Goal: Information Seeking & Learning: Learn about a topic

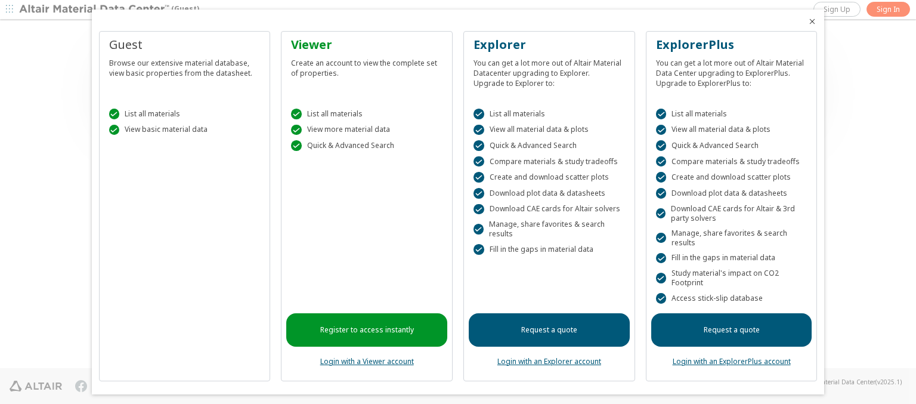
click at [807, 21] on icon "Close" at bounding box center [812, 22] width 10 height 10
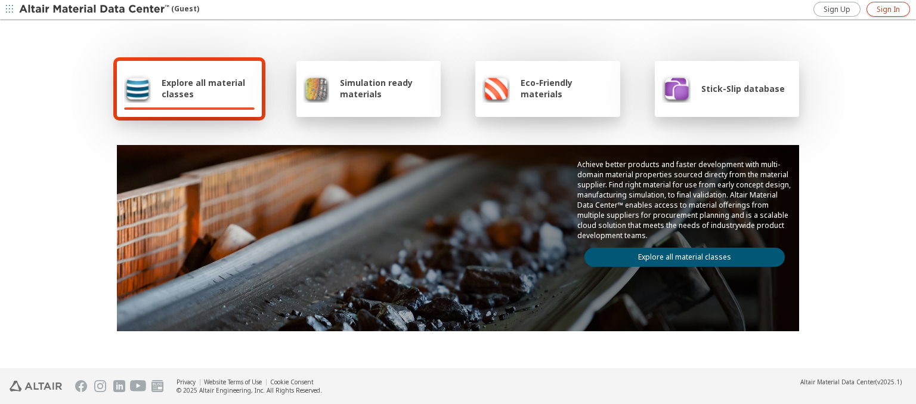
click at [888, 9] on span "Sign In" at bounding box center [888, 10] width 23 height 10
click at [95, 10] on img at bounding box center [95, 10] width 152 height 12
click at [203, 88] on span "Explore all material classes" at bounding box center [208, 88] width 93 height 23
click at [680, 254] on link "Explore all material classes" at bounding box center [684, 256] width 200 height 19
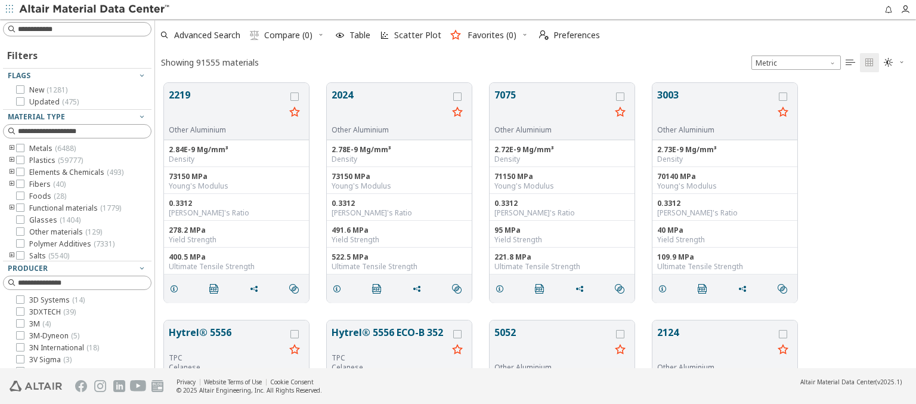
scroll to position [285, 751]
click at [95, 10] on img at bounding box center [95, 10] width 152 height 12
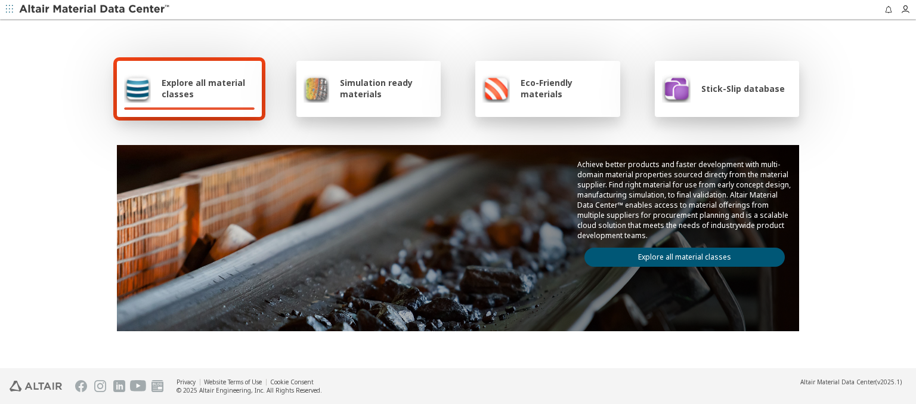
click at [382, 88] on span "Simulation ready materials" at bounding box center [387, 88] width 94 height 23
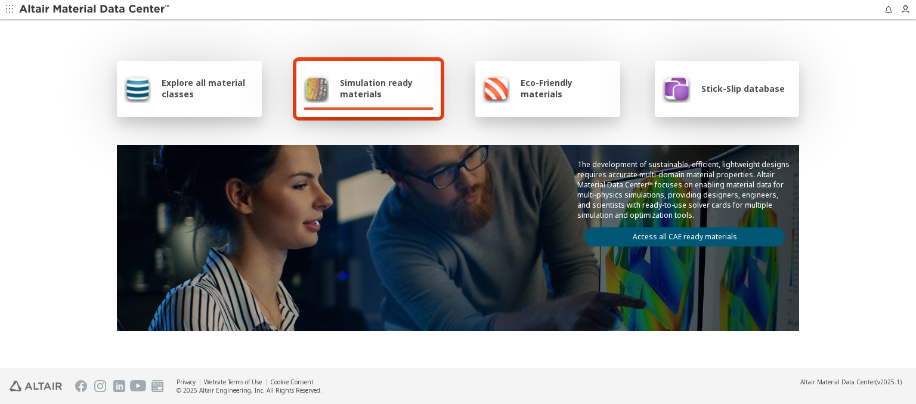
click at [680, 234] on link "Access all CAE ready materials" at bounding box center [684, 236] width 200 height 19
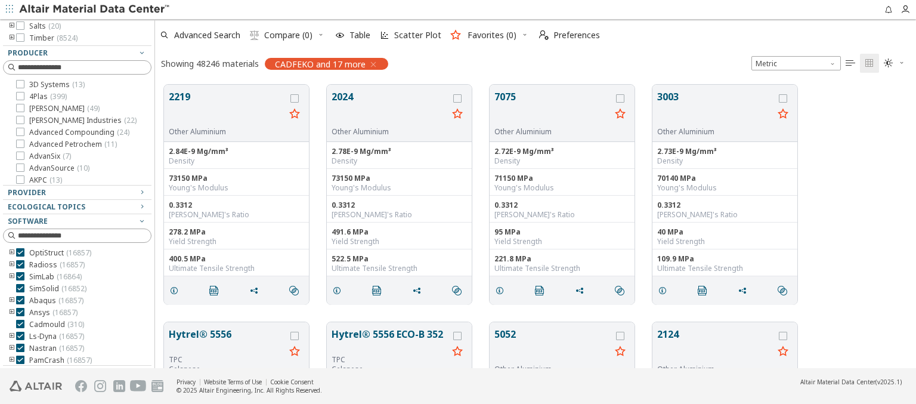
scroll to position [107, 0]
click at [95, 10] on img at bounding box center [95, 10] width 152 height 12
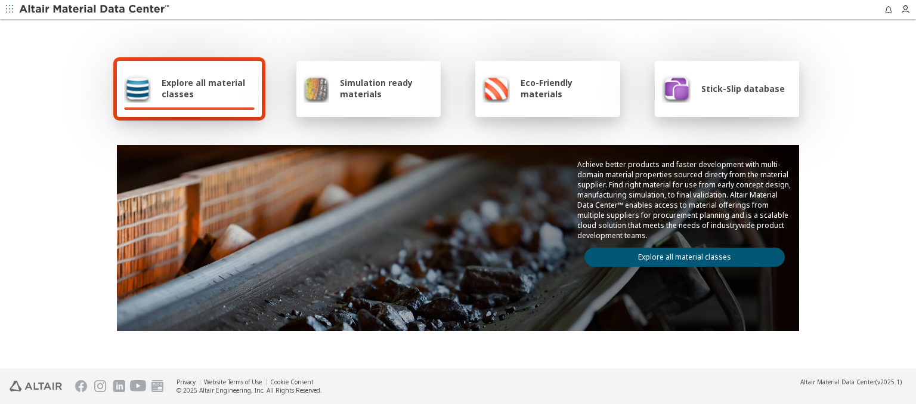
click at [562, 88] on span "Eco-Friendly materials" at bounding box center [567, 88] width 92 height 23
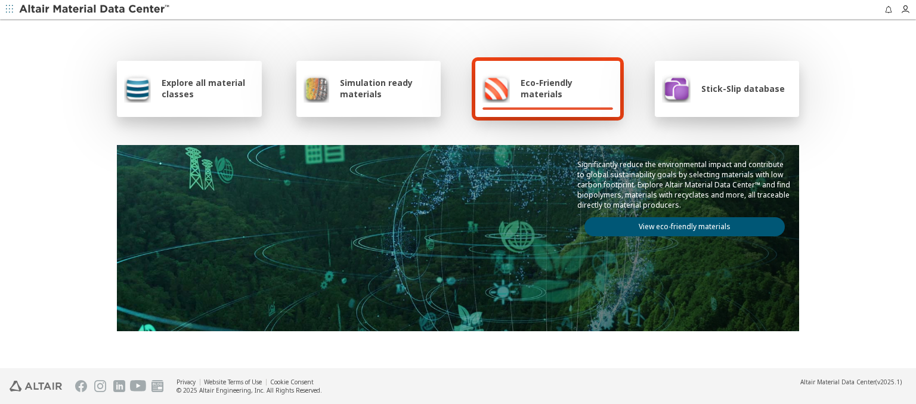
click at [680, 225] on link "View eco-friendly materials" at bounding box center [684, 226] width 200 height 19
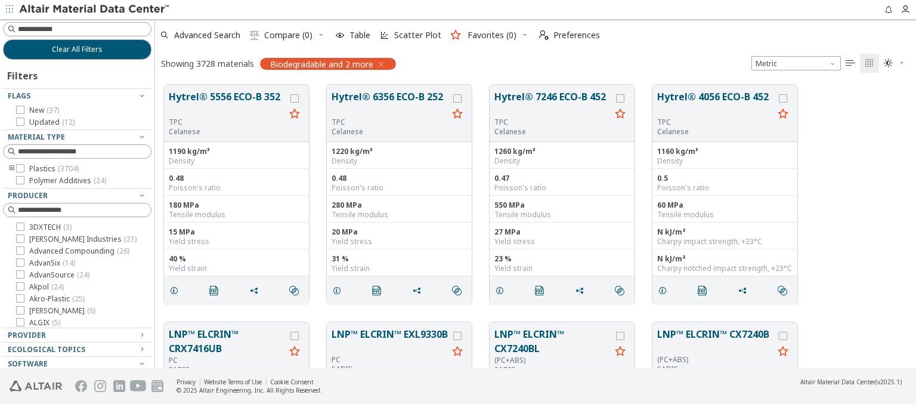
scroll to position [283, 751]
click at [95, 10] on img at bounding box center [95, 10] width 152 height 12
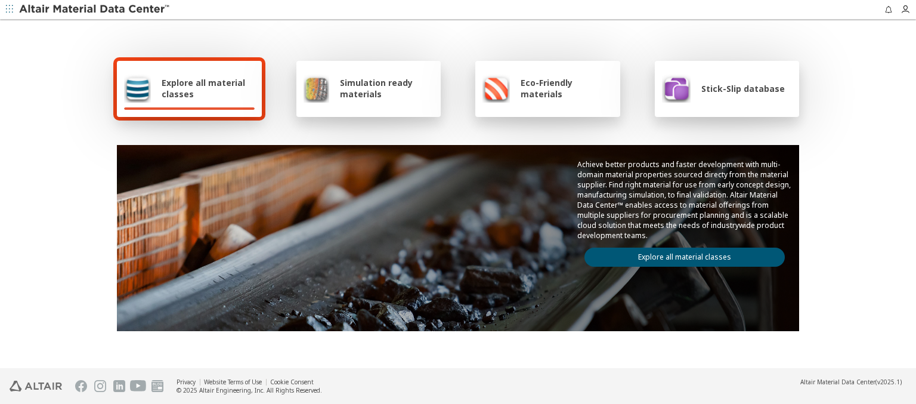
click at [735, 88] on span "Stick-Slip database" at bounding box center [742, 88] width 83 height 11
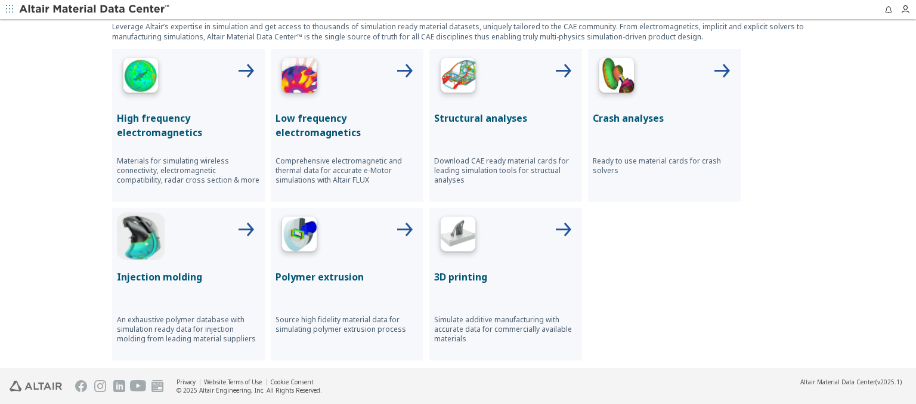
scroll to position [535, 0]
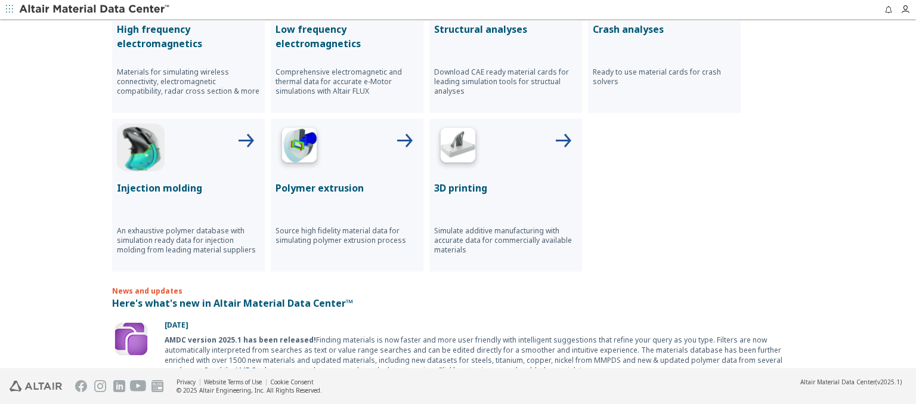
click at [184, 35] on p "High frequency electromagnetics" at bounding box center [188, 36] width 143 height 29
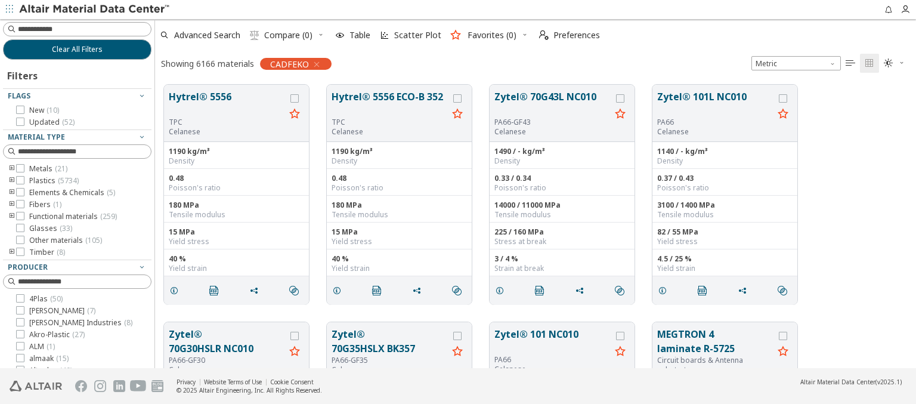
scroll to position [214, 0]
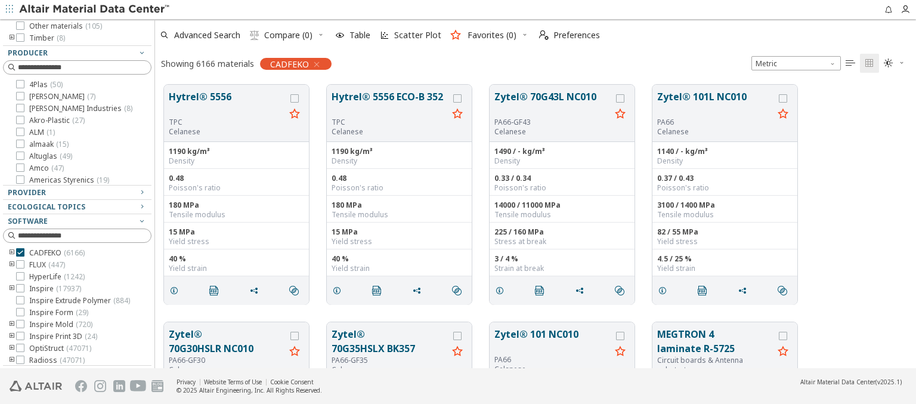
click at [95, 10] on img at bounding box center [95, 10] width 152 height 12
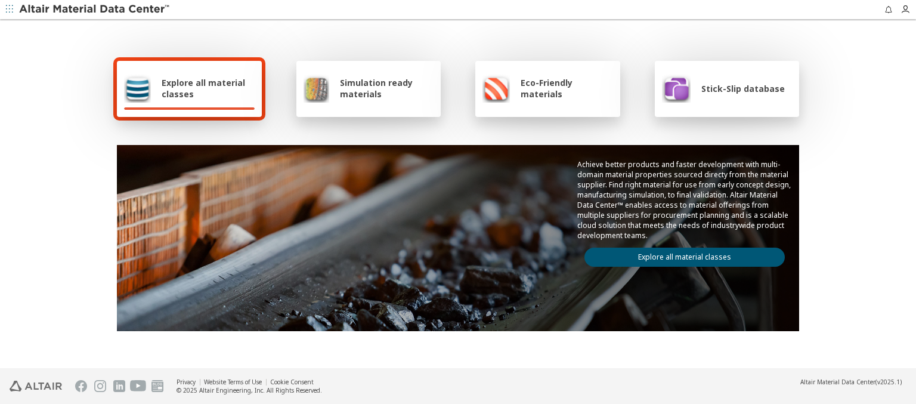
scroll to position [535, 0]
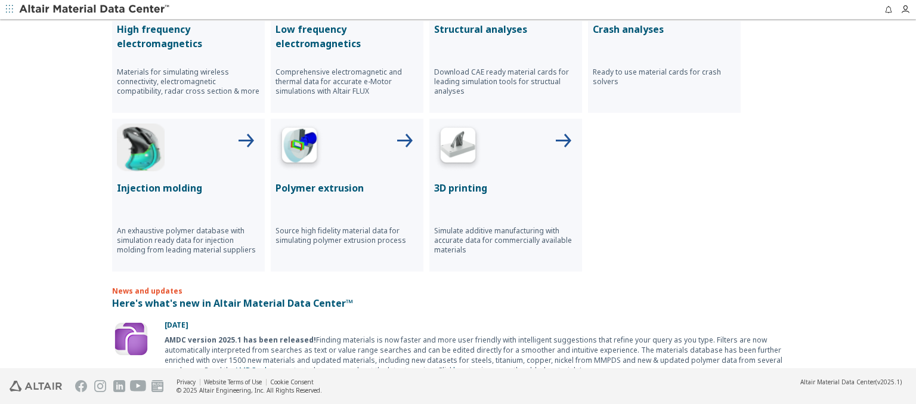
click at [342, 35] on p "Low frequency electromagnetics" at bounding box center [346, 36] width 143 height 29
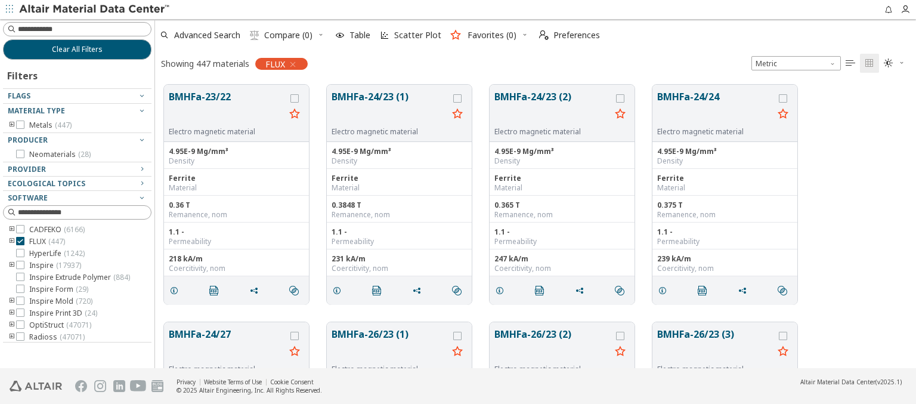
scroll to position [283, 751]
click at [95, 10] on img at bounding box center [95, 10] width 152 height 12
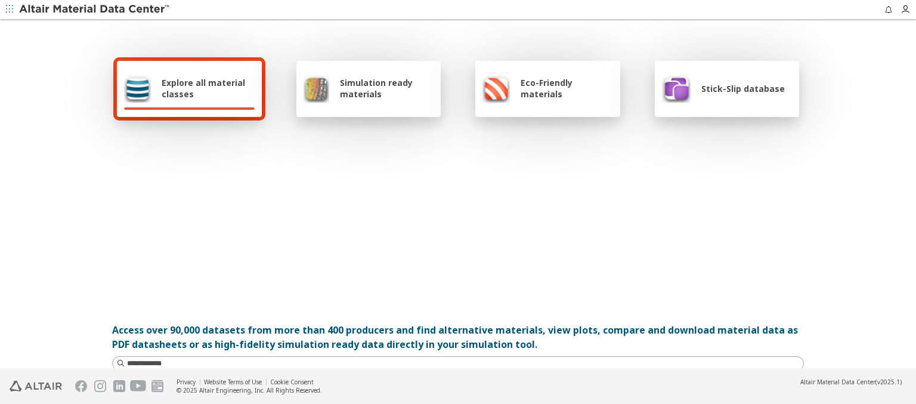
scroll to position [535, 0]
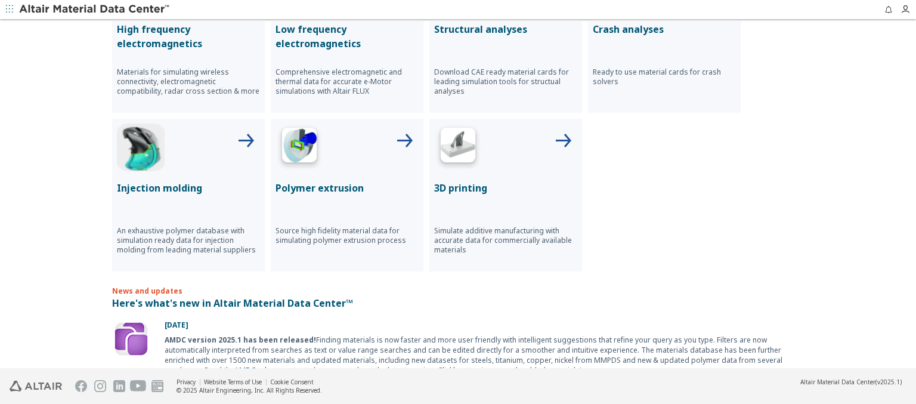
click at [501, 28] on p "Structural analyses" at bounding box center [505, 29] width 143 height 14
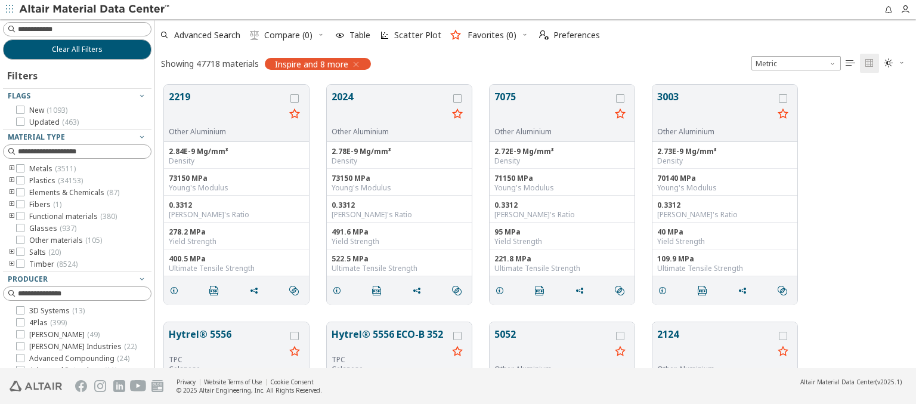
scroll to position [10, 10]
click at [95, 10] on img at bounding box center [95, 10] width 152 height 12
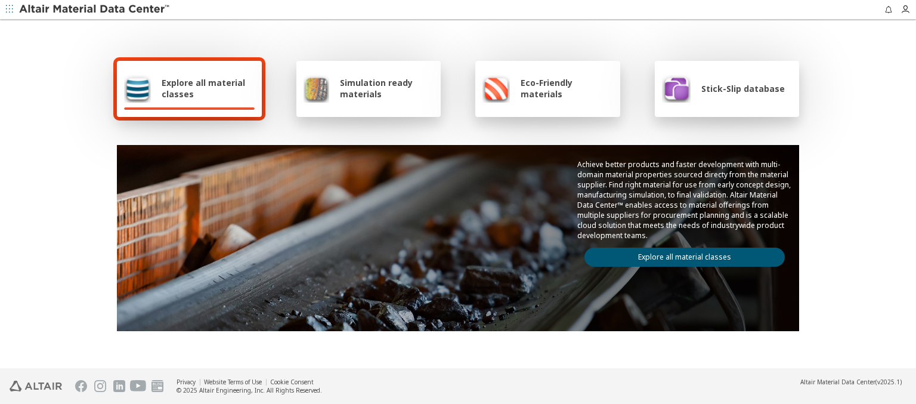
scroll to position [535, 0]
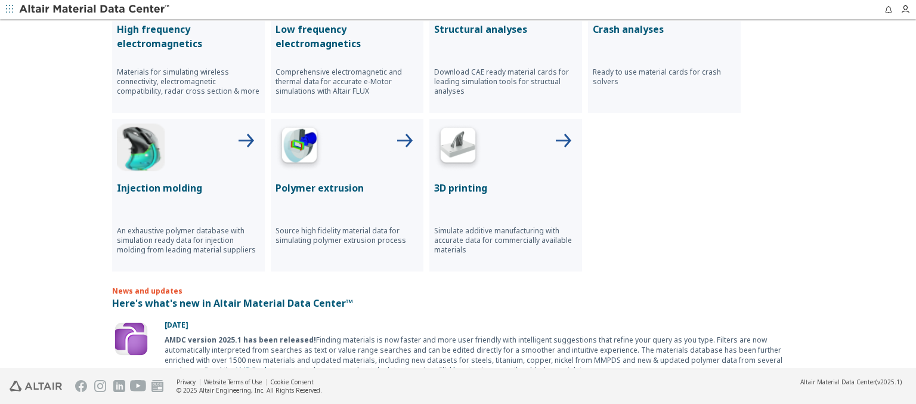
click at [660, 28] on p "Crash analyses" at bounding box center [664, 29] width 143 height 14
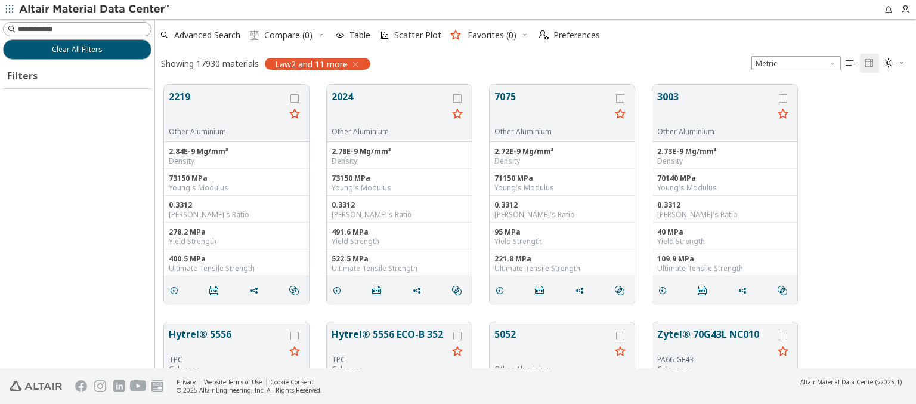
scroll to position [283, 751]
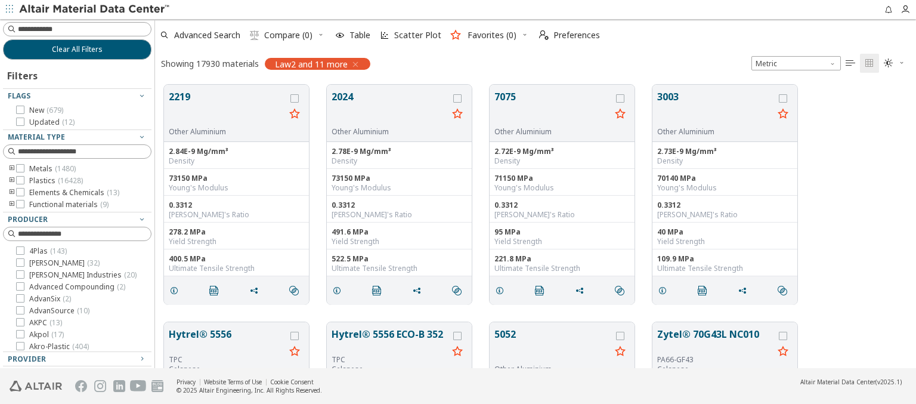
click at [95, 10] on img at bounding box center [95, 10] width 152 height 12
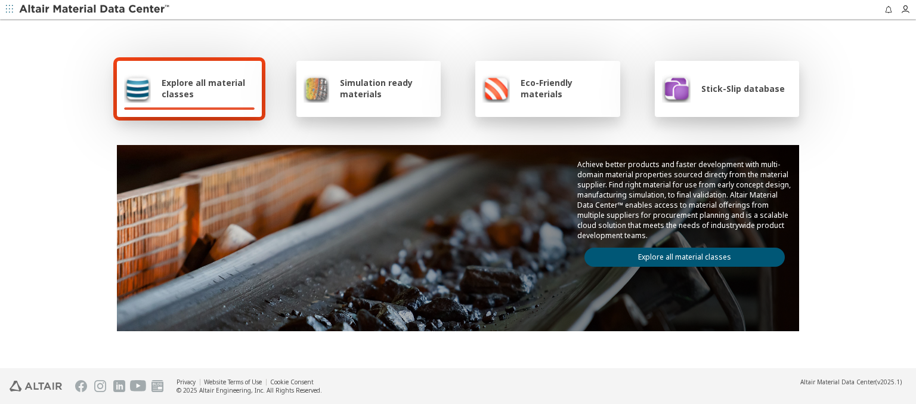
scroll to position [693, 0]
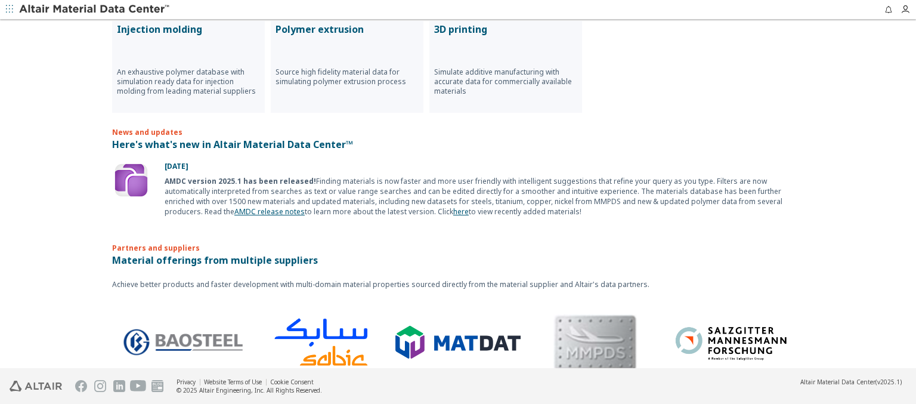
click at [184, 28] on p "Injection molding" at bounding box center [188, 29] width 143 height 14
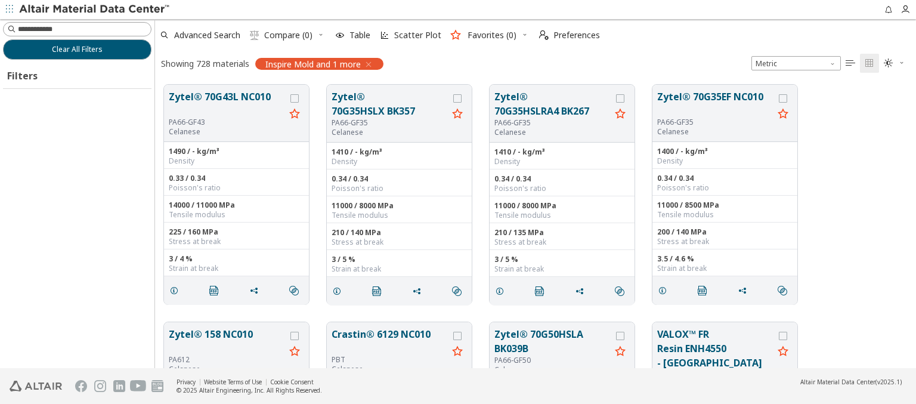
scroll to position [283, 751]
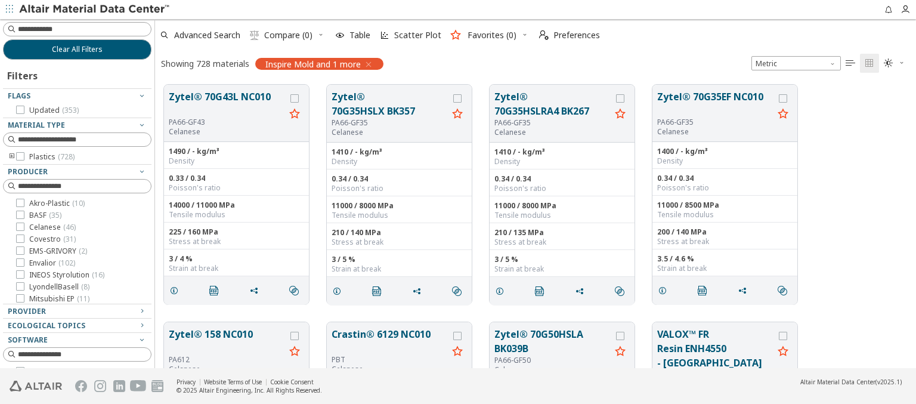
click at [95, 10] on img at bounding box center [95, 10] width 152 height 12
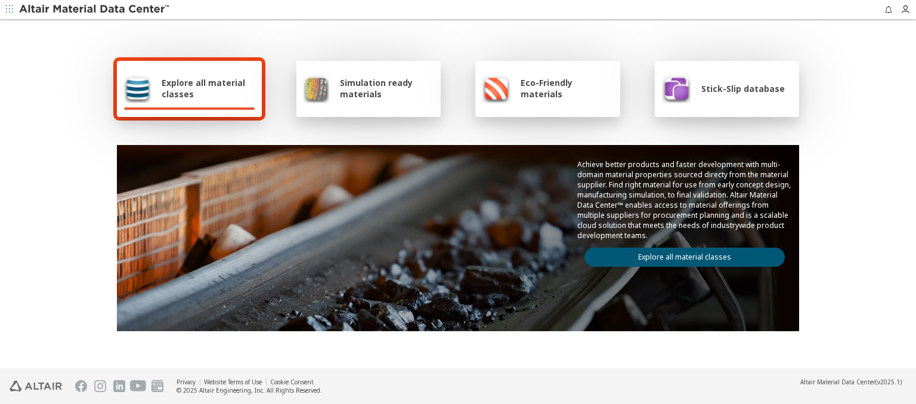
scroll to position [693, 0]
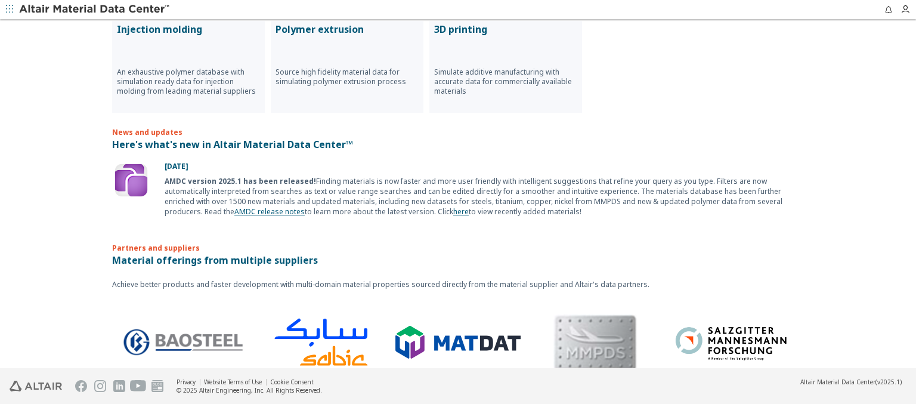
click at [342, 28] on p "Polymer extrusion" at bounding box center [346, 29] width 143 height 14
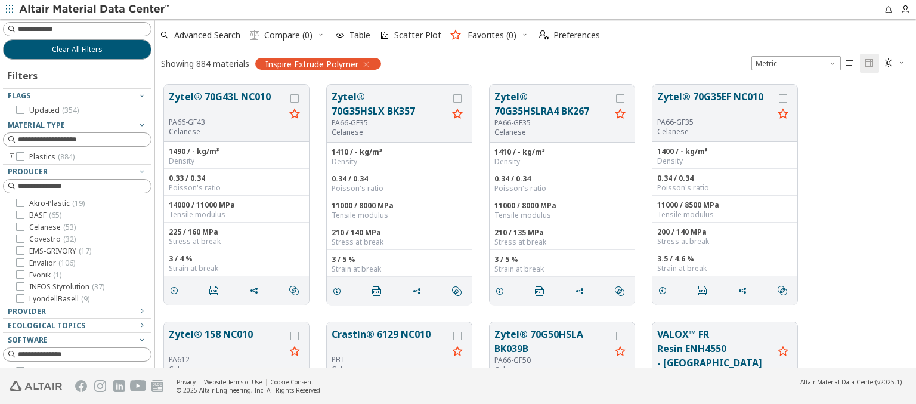
scroll to position [283, 751]
click at [95, 10] on img at bounding box center [95, 10] width 152 height 12
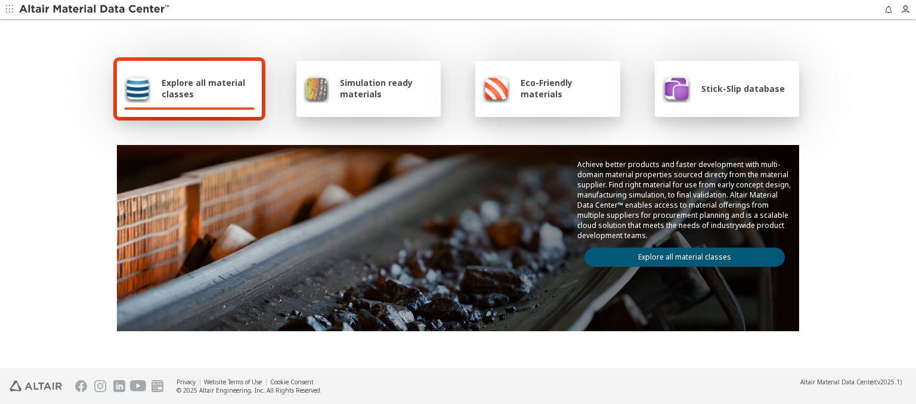
scroll to position [693, 0]
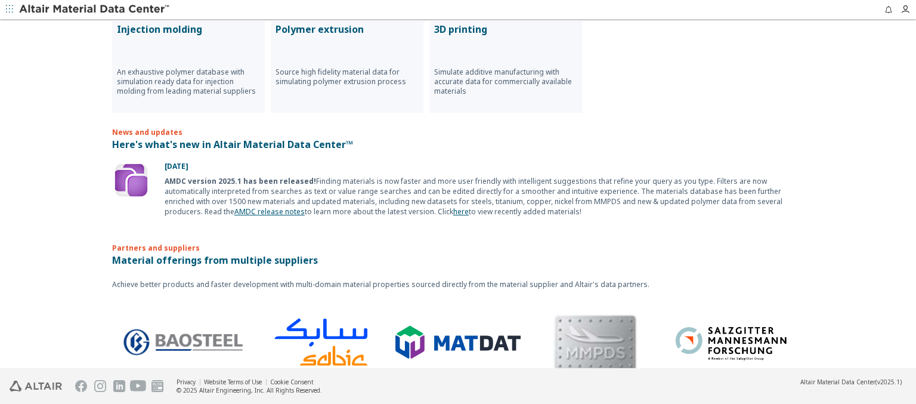
click at [501, 28] on p "3D printing" at bounding box center [505, 29] width 143 height 14
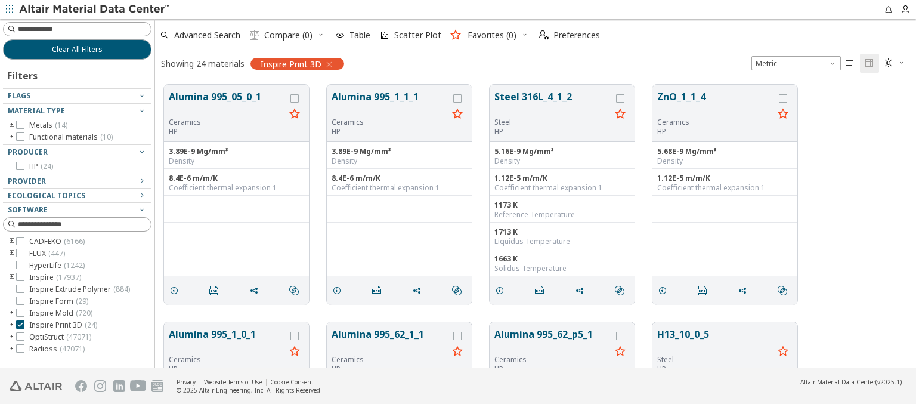
scroll to position [283, 751]
click at [95, 10] on img at bounding box center [95, 10] width 152 height 12
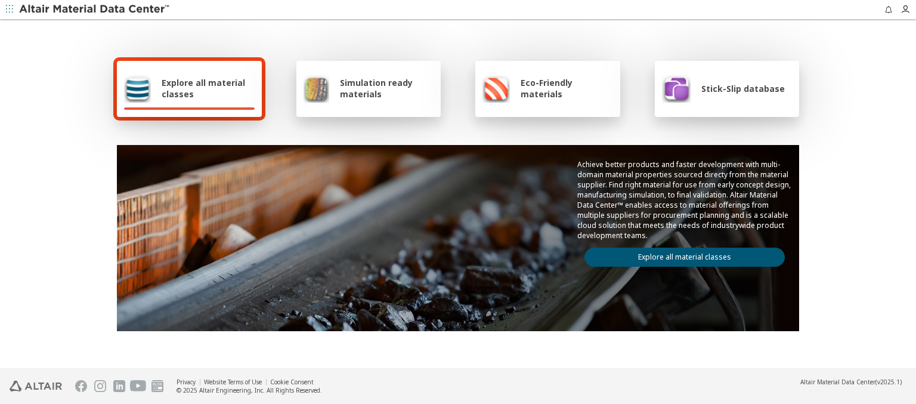
type input "******"
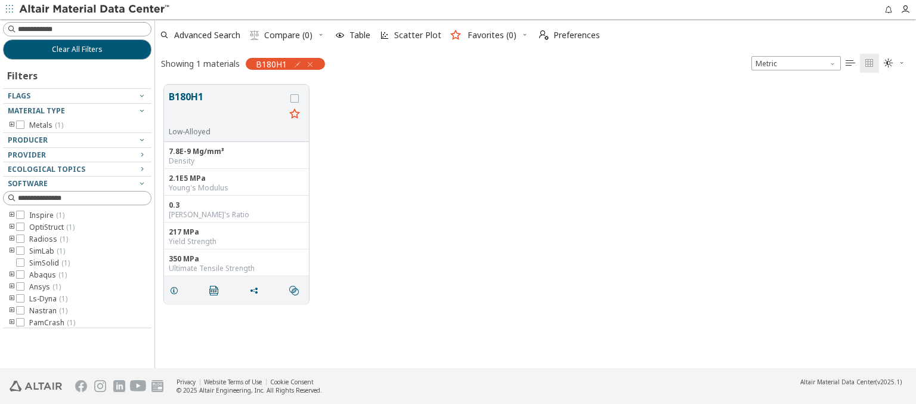
scroll to position [10, 10]
click at [95, 10] on img at bounding box center [95, 10] width 152 height 12
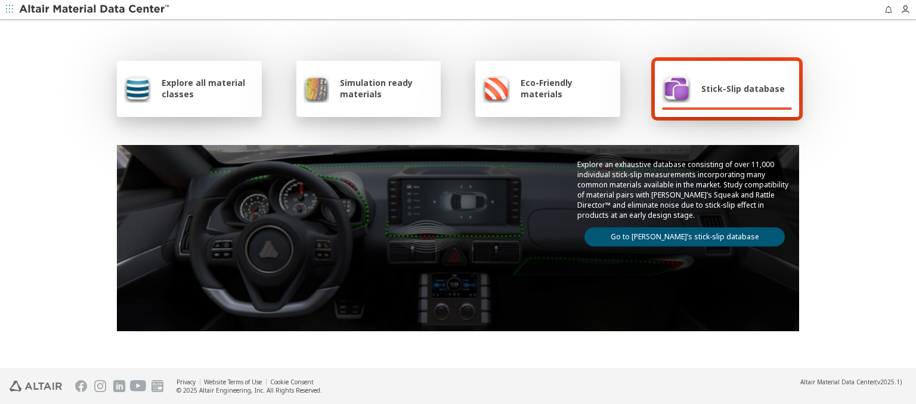
click at [95, 10] on img at bounding box center [95, 10] width 152 height 12
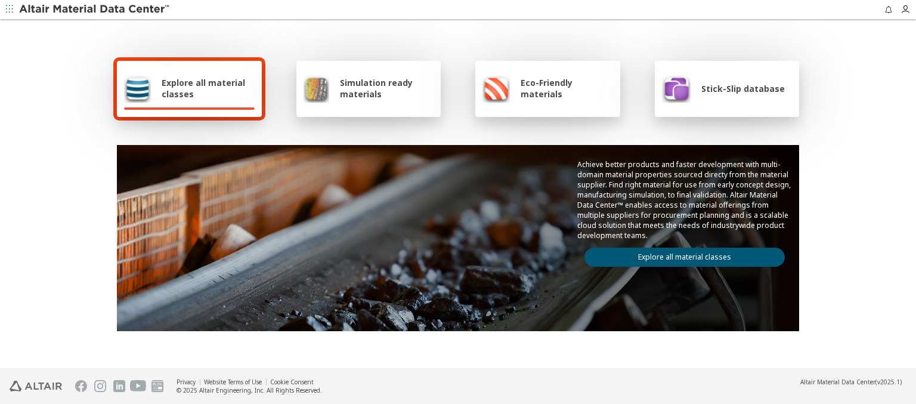
click at [203, 88] on span "Explore all material classes" at bounding box center [208, 88] width 93 height 23
click at [680, 254] on link "Explore all material classes" at bounding box center [684, 256] width 200 height 19
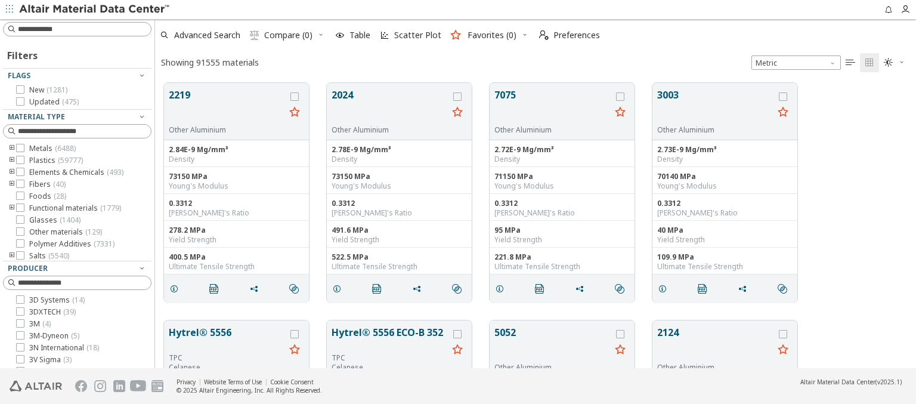
scroll to position [285, 751]
type input "***"
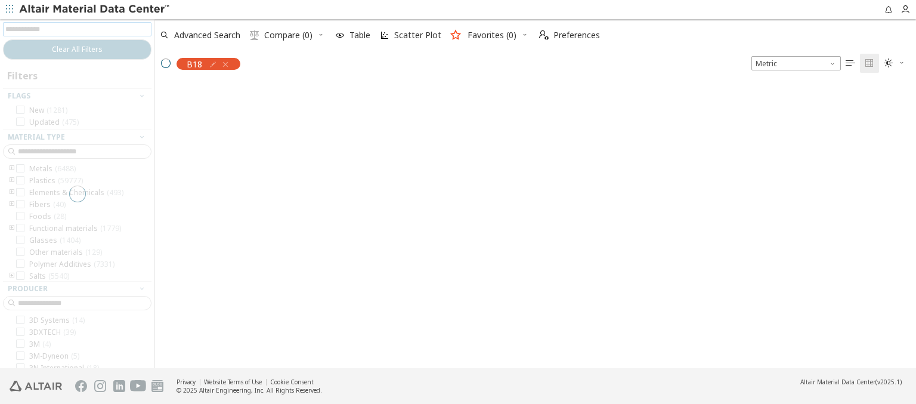
scroll to position [283, 751]
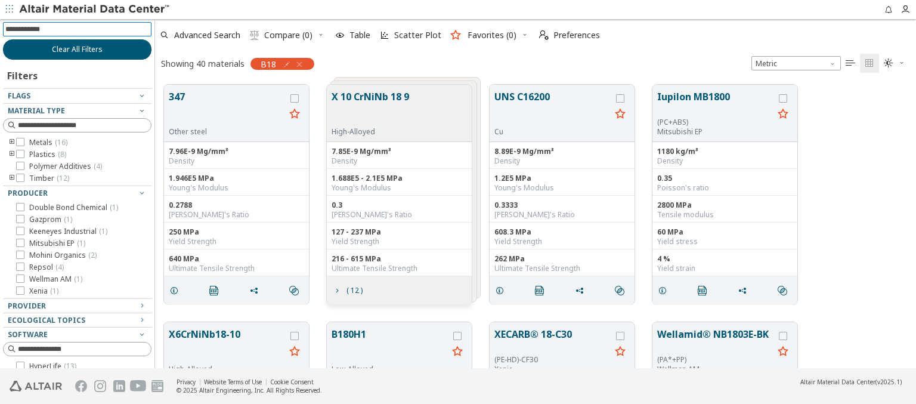
click at [73, 49] on span "Clear All Filters" at bounding box center [77, 50] width 51 height 10
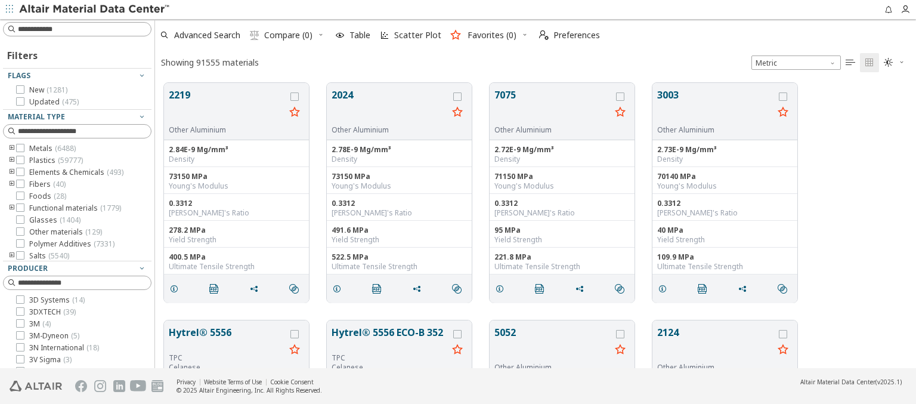
scroll to position [285, 751]
type input "******"
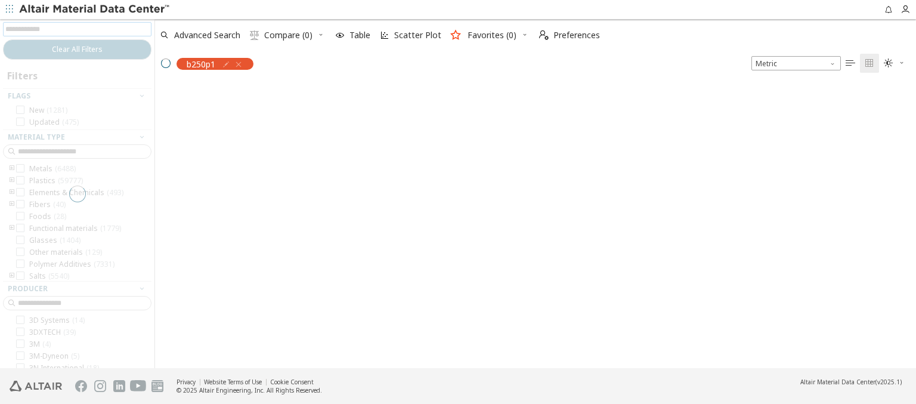
scroll to position [283, 751]
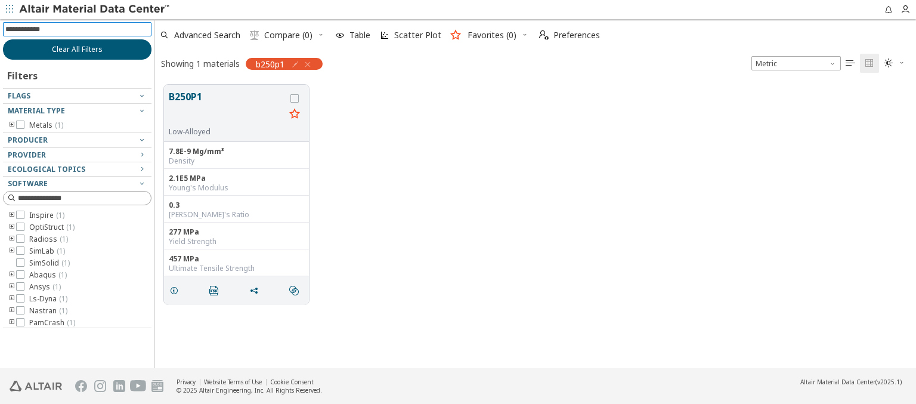
click at [77, 49] on span "Clear All Filters" at bounding box center [77, 50] width 51 height 10
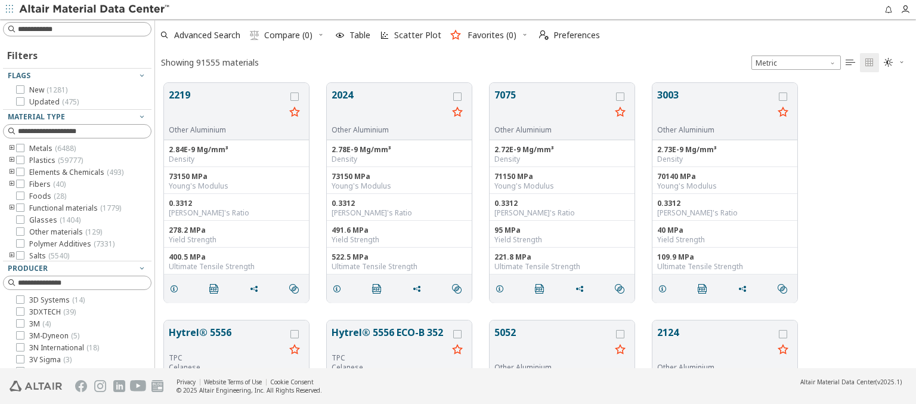
scroll to position [285, 751]
type input "******"
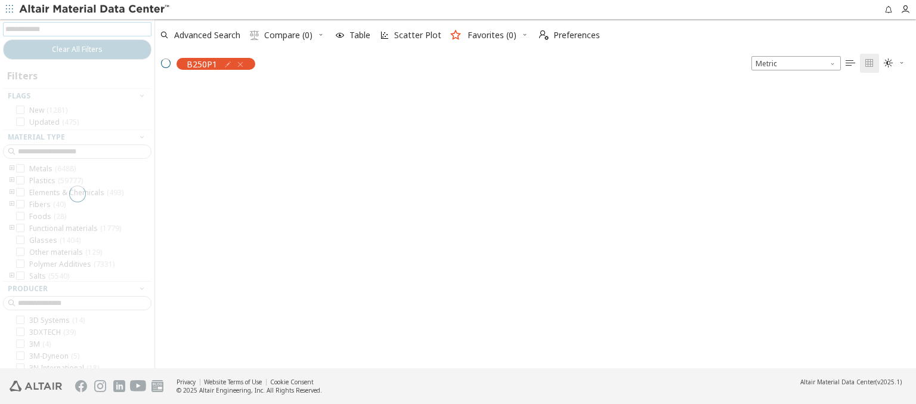
scroll to position [283, 751]
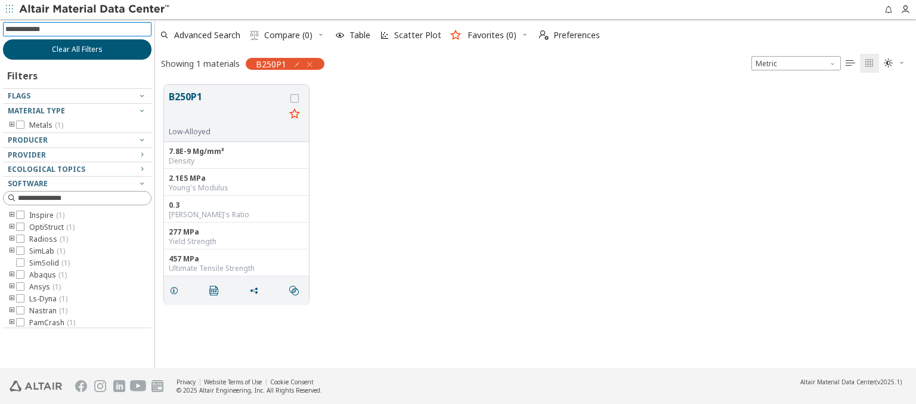
click at [77, 49] on span "Clear All Filters" at bounding box center [77, 50] width 51 height 10
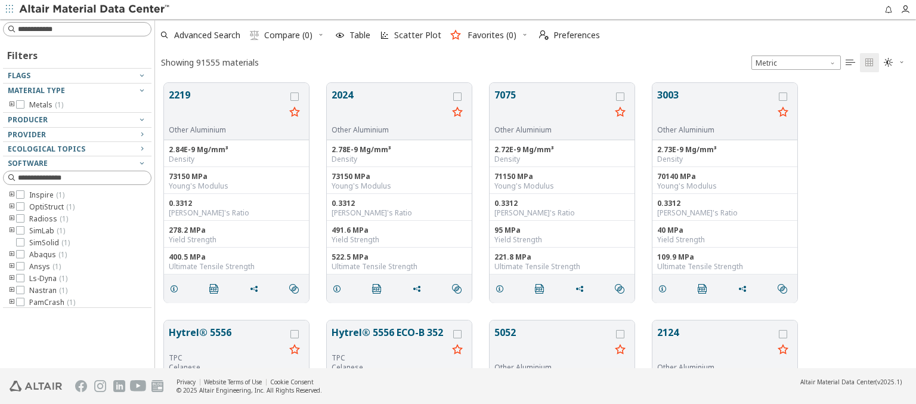
scroll to position [285, 751]
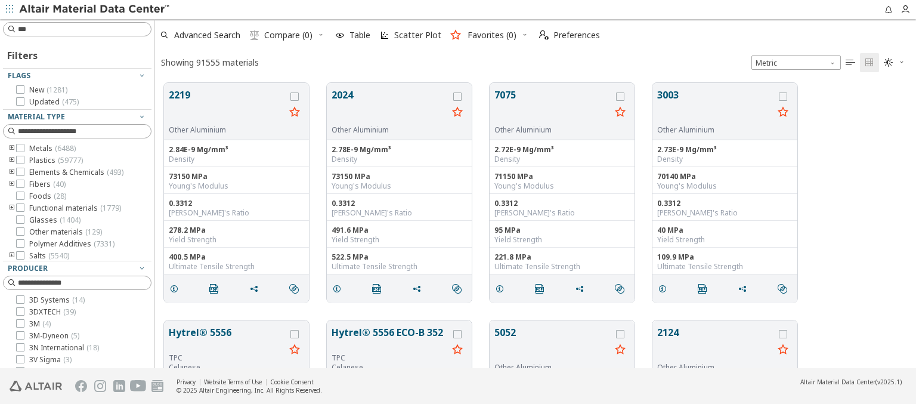
type input "****"
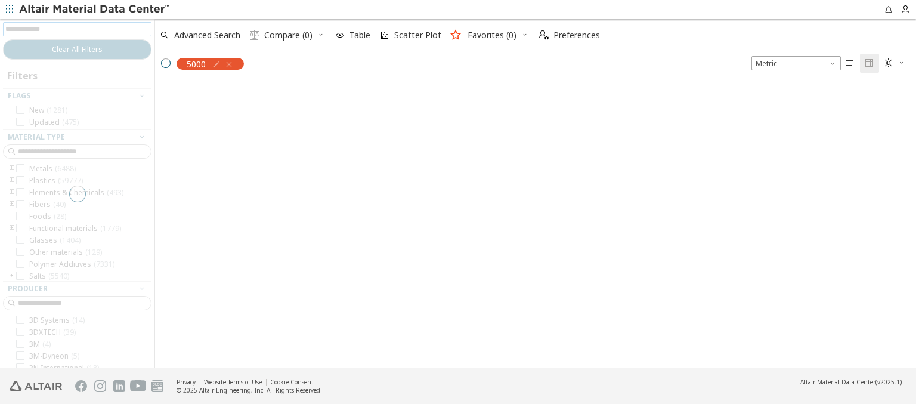
scroll to position [283, 751]
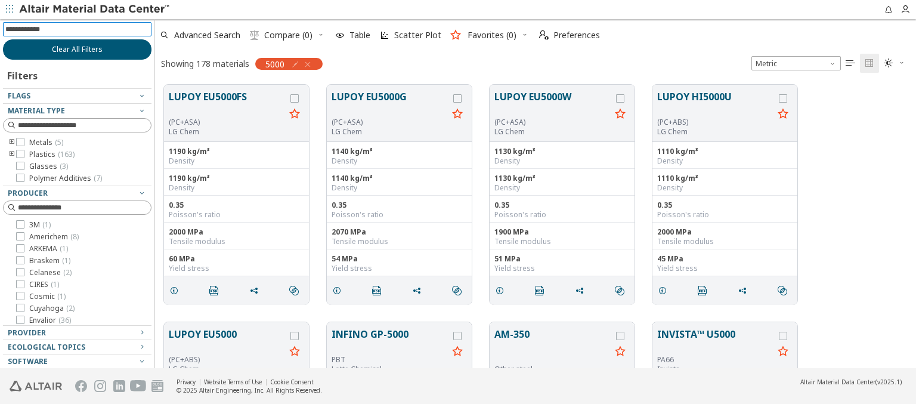
click at [73, 49] on span "Clear All Filters" at bounding box center [77, 50] width 51 height 10
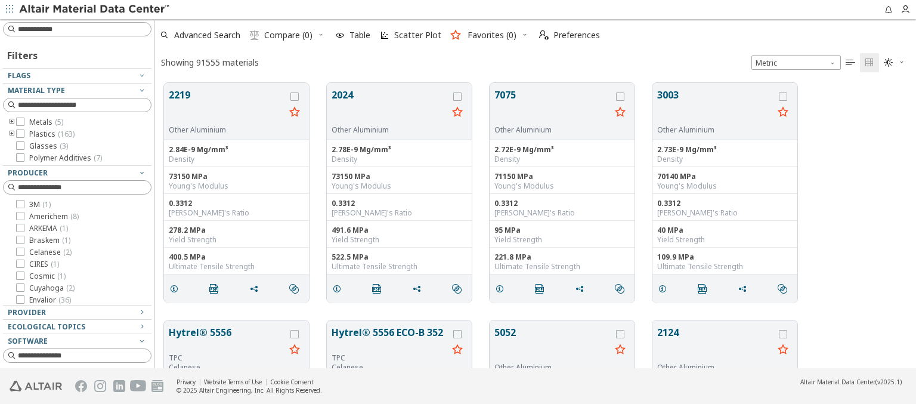
scroll to position [285, 751]
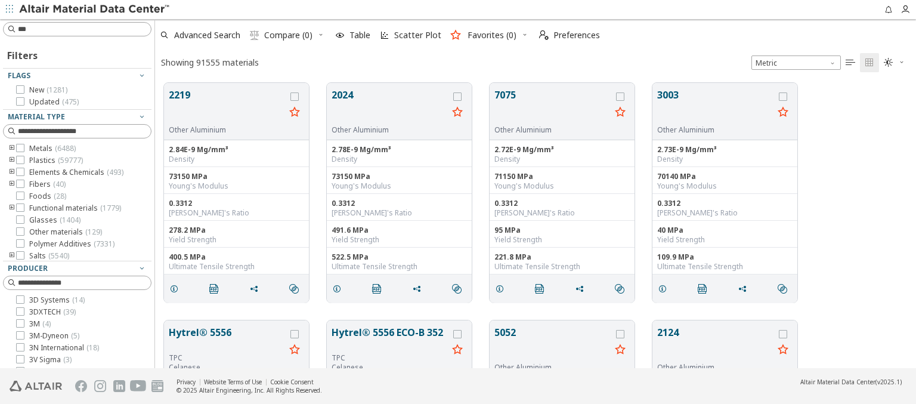
type input "****"
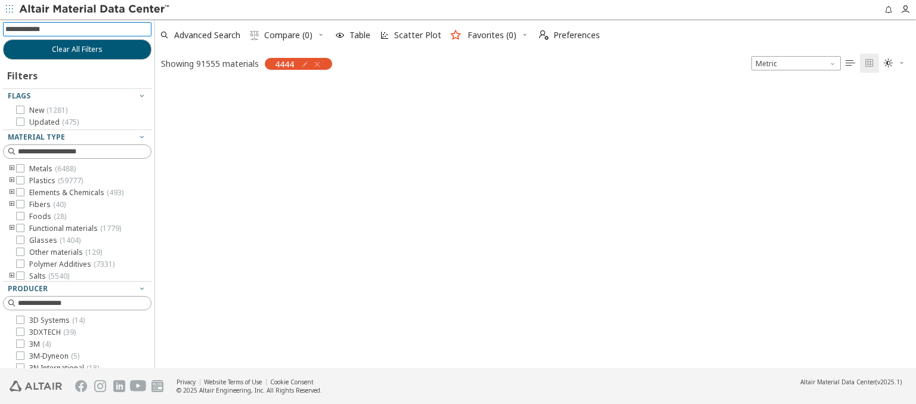
scroll to position [283, 751]
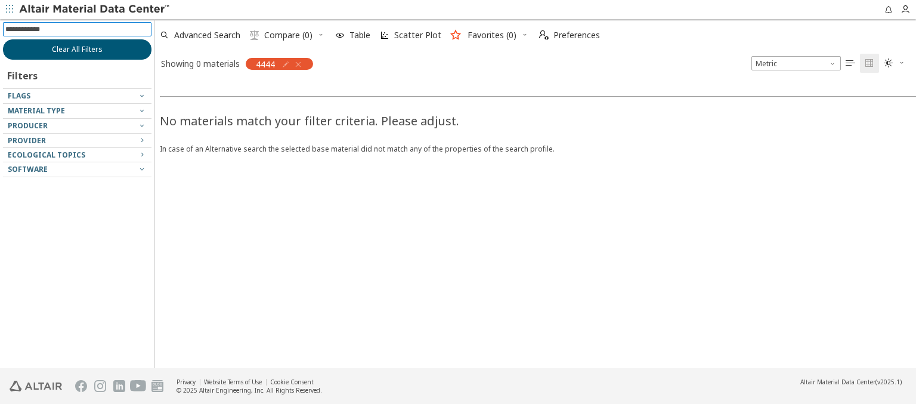
click at [77, 49] on span "Clear All Filters" at bounding box center [77, 50] width 51 height 10
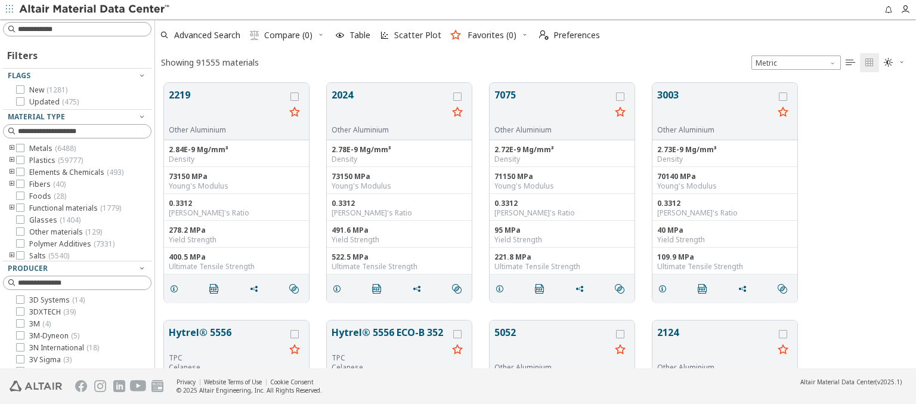
scroll to position [285, 751]
type input "******"
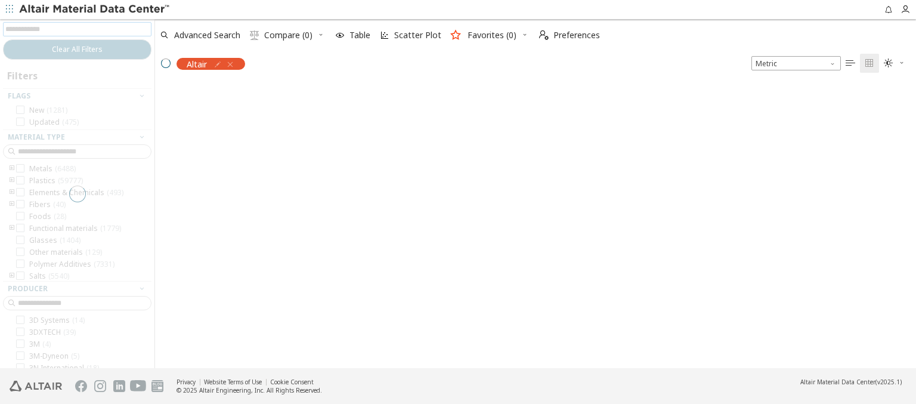
scroll to position [283, 751]
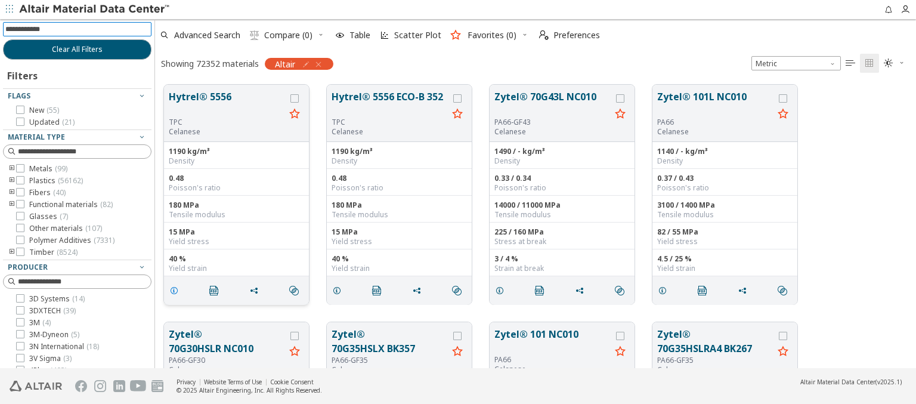
click at [174, 289] on icon "grid" at bounding box center [174, 291] width 10 height 10
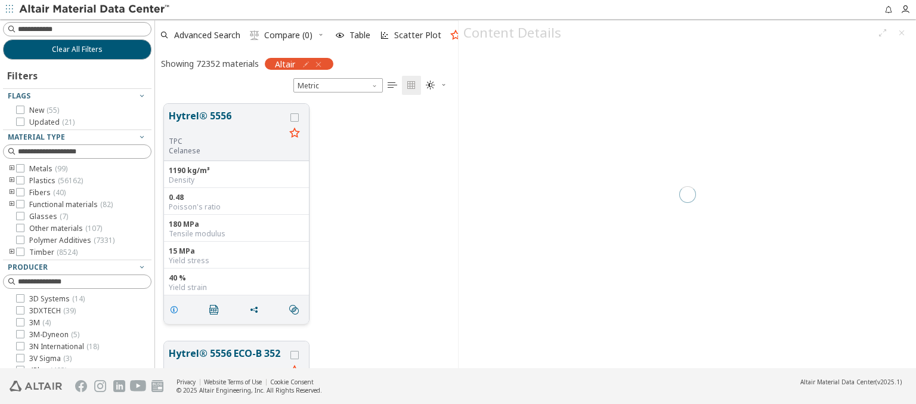
scroll to position [264, 293]
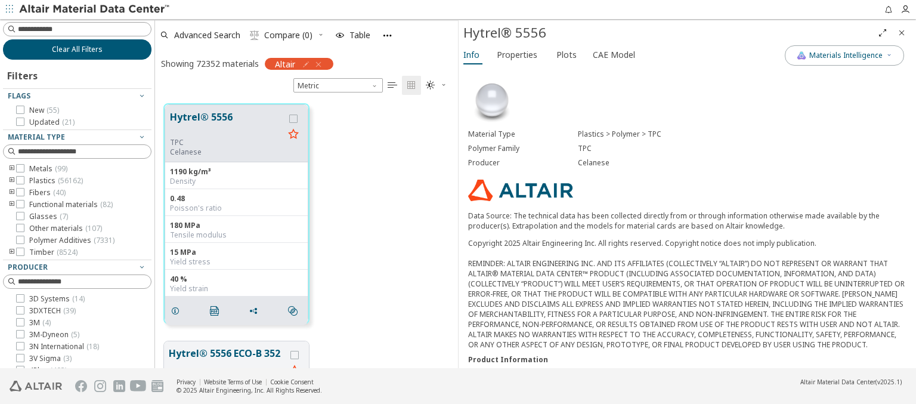
click at [73, 49] on span "Clear All Filters" at bounding box center [77, 50] width 51 height 10
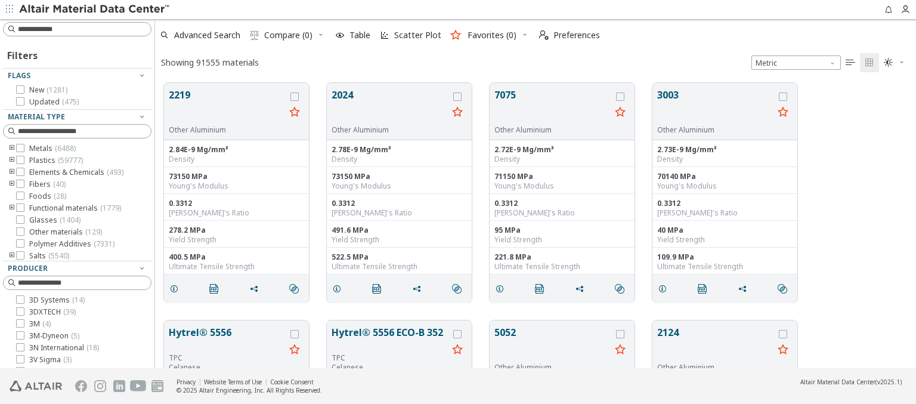
scroll to position [285, 751]
type input "**********"
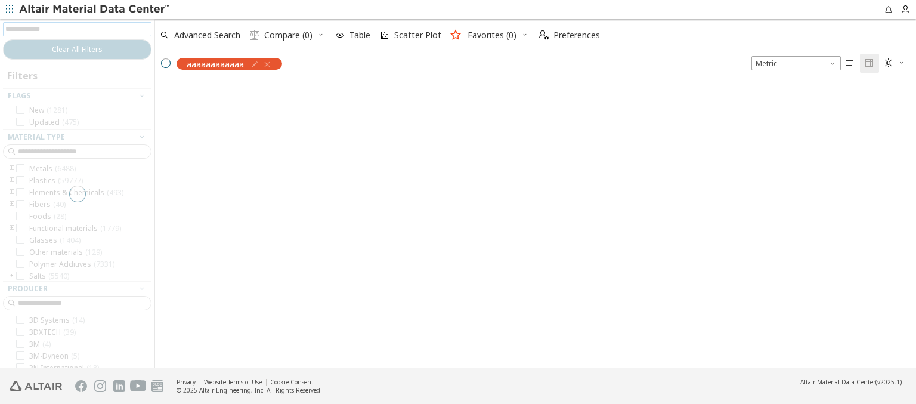
scroll to position [283, 751]
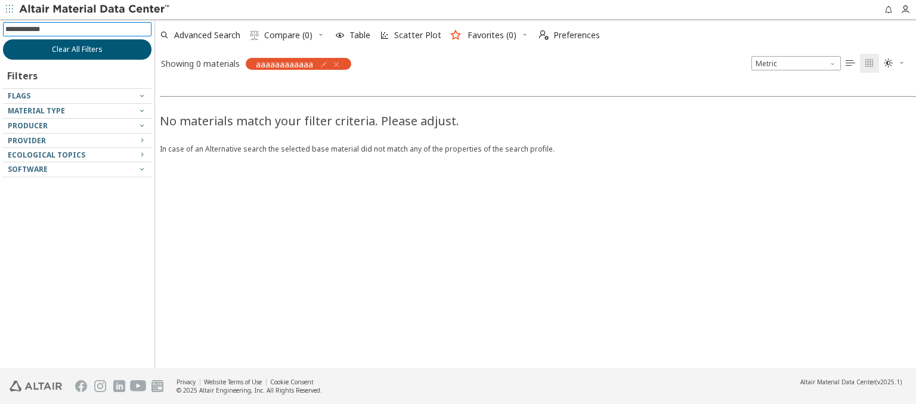
click at [77, 49] on span "Clear All Filters" at bounding box center [77, 50] width 51 height 10
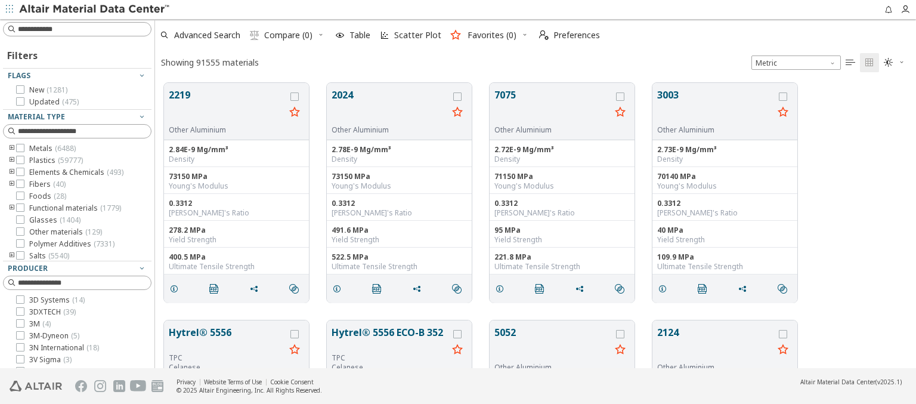
scroll to position [285, 751]
type input "**********"
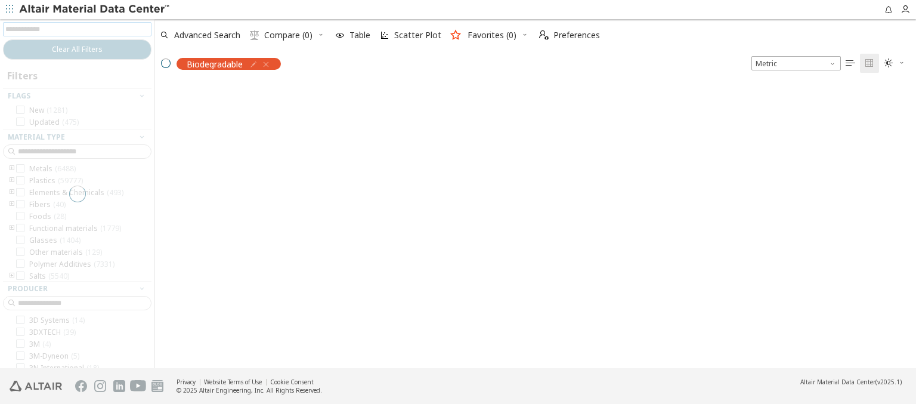
scroll to position [283, 751]
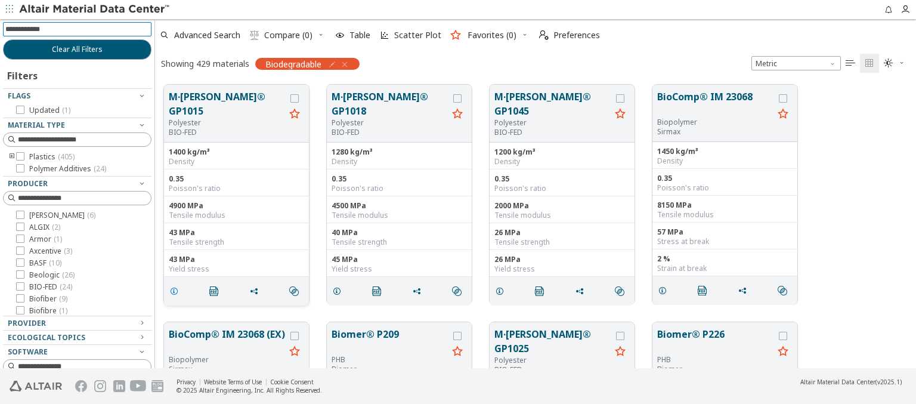
click at [176, 289] on icon "grid" at bounding box center [174, 291] width 10 height 10
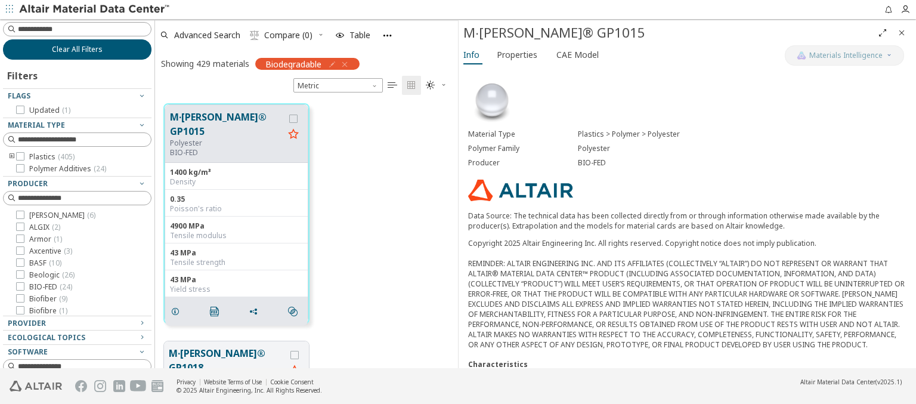
click at [73, 49] on span "Clear All Filters" at bounding box center [77, 50] width 51 height 10
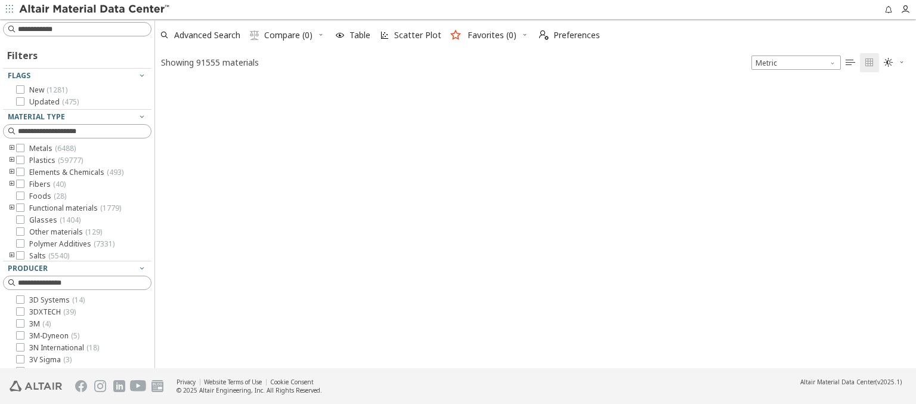
scroll to position [285, 751]
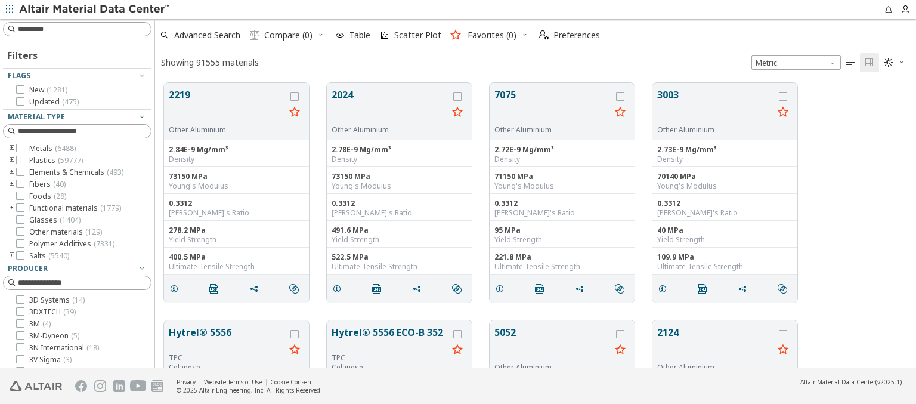
type input "**********"
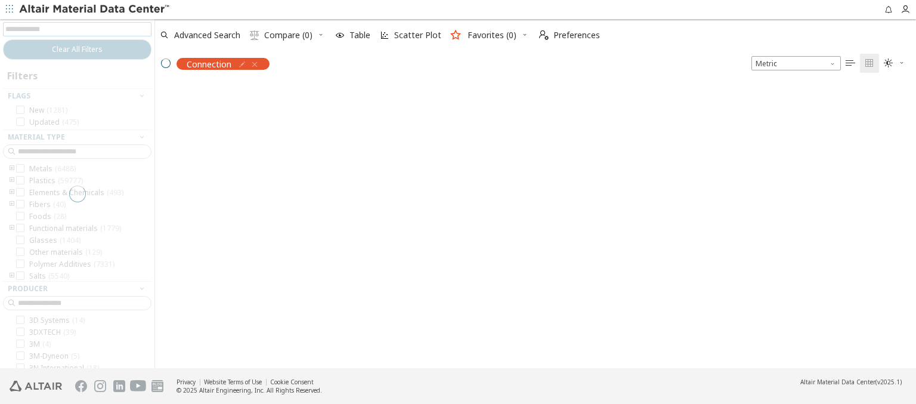
scroll to position [283, 751]
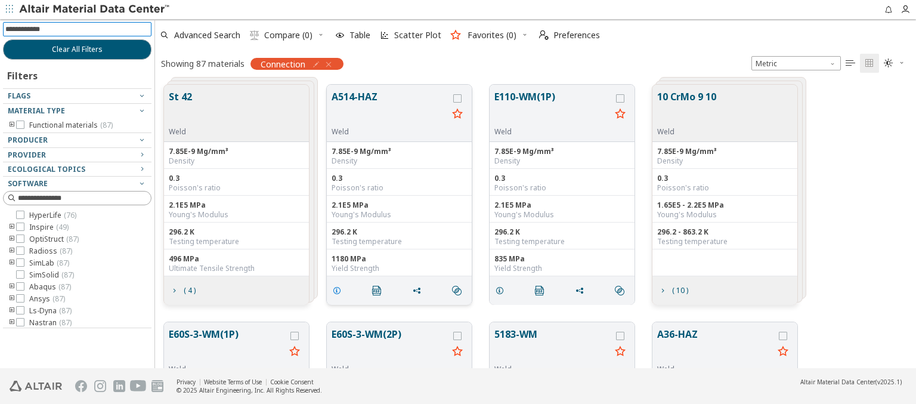
click at [339, 289] on icon "grid" at bounding box center [337, 291] width 10 height 10
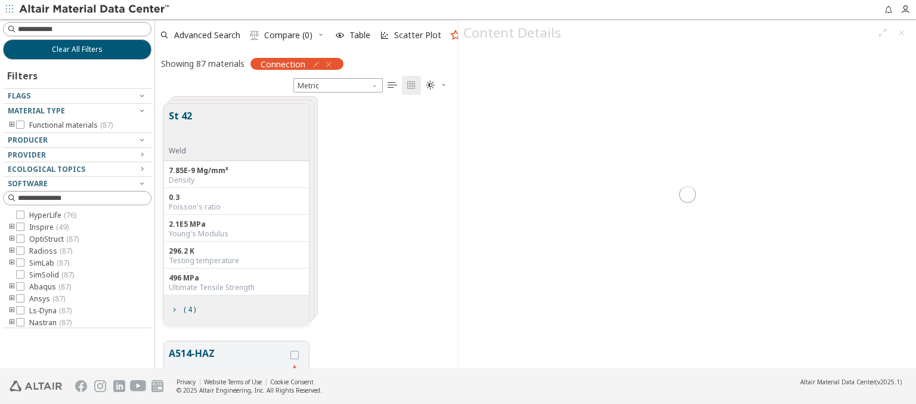
scroll to position [264, 293]
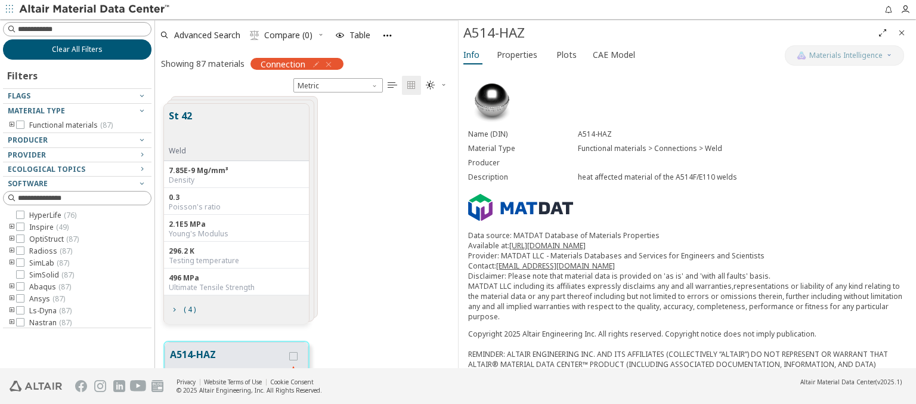
click at [77, 49] on span "Clear All Filters" at bounding box center [77, 50] width 51 height 10
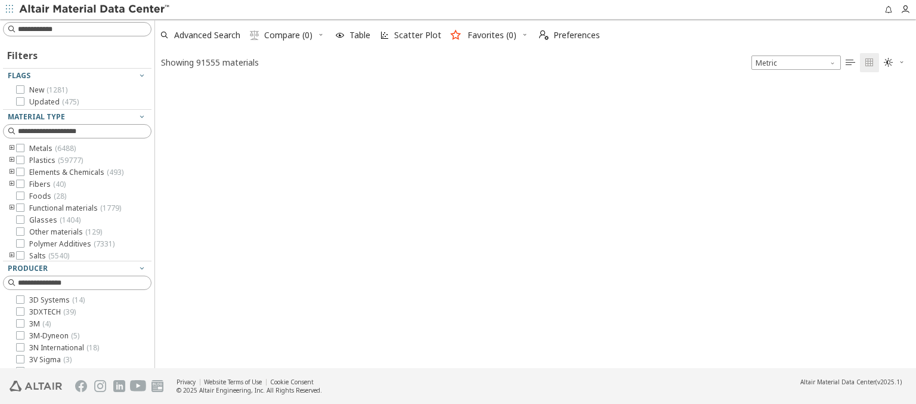
scroll to position [285, 751]
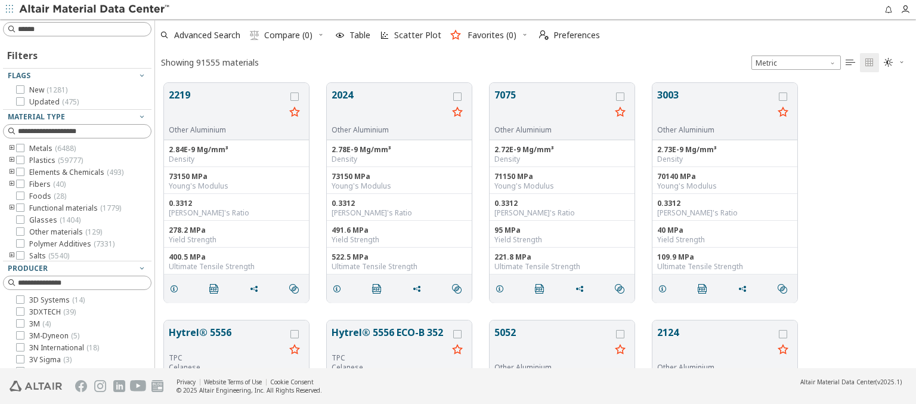
type input "*******"
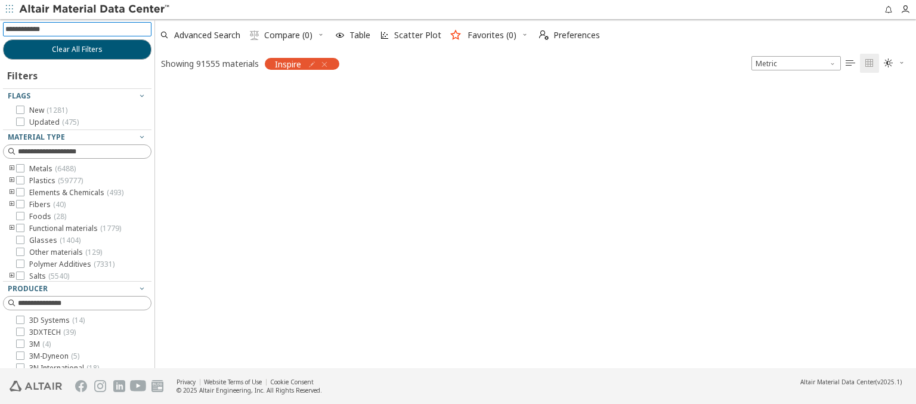
scroll to position [283, 751]
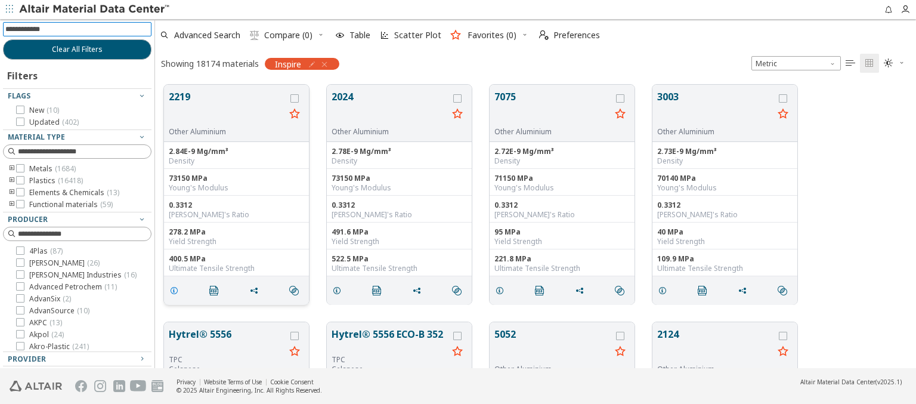
click at [176, 289] on icon "grid" at bounding box center [174, 291] width 10 height 10
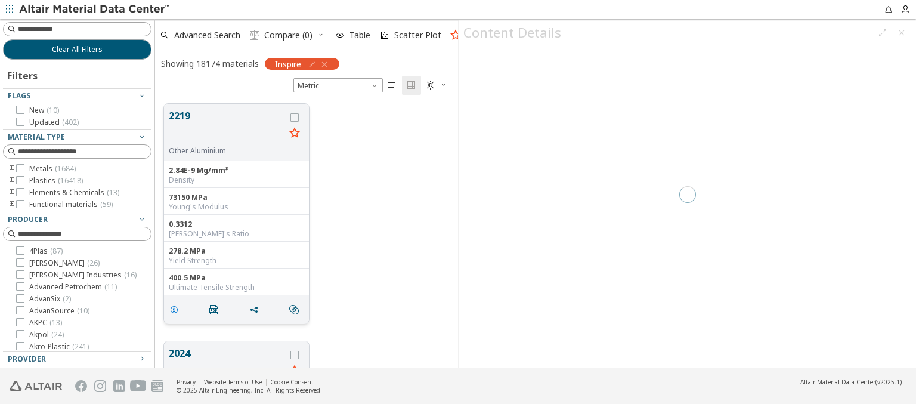
scroll to position [264, 293]
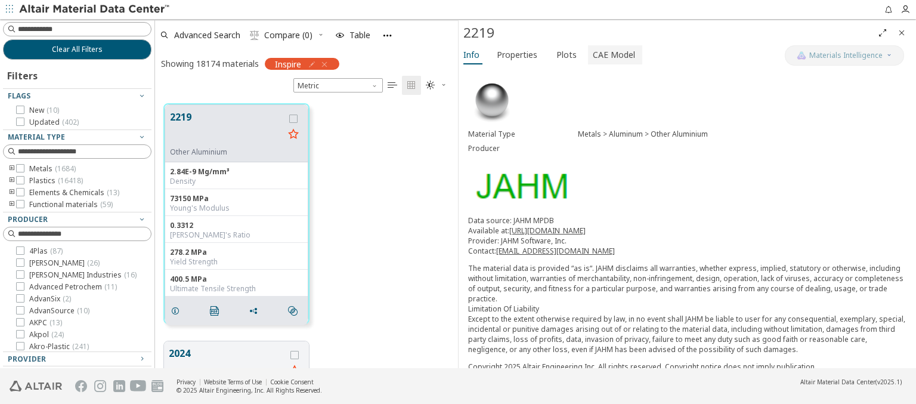
click at [609, 54] on span "CAE Model" at bounding box center [614, 54] width 42 height 19
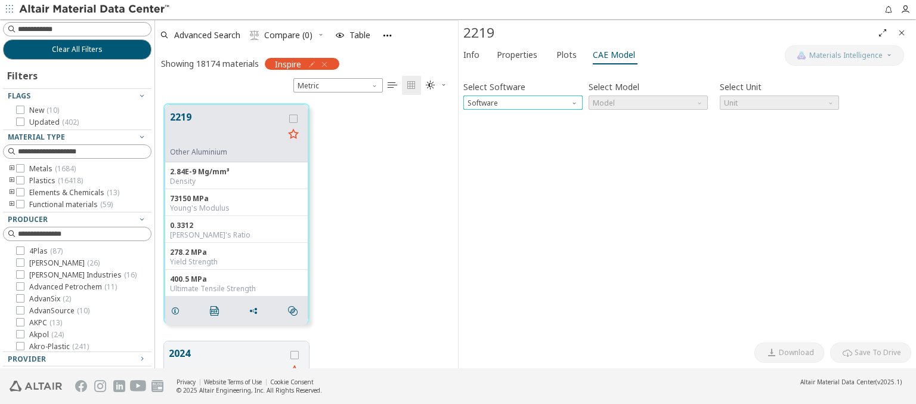
click at [575, 100] on span "Software" at bounding box center [576, 100] width 10 height 10
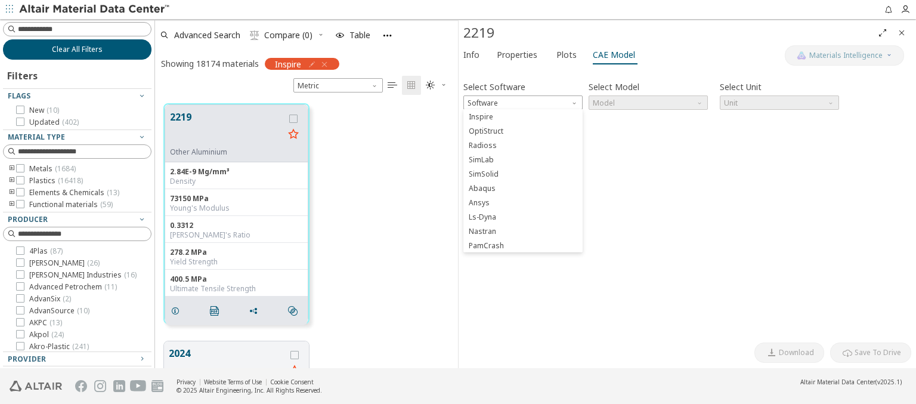
click at [73, 49] on span "Clear All Filters" at bounding box center [77, 50] width 51 height 10
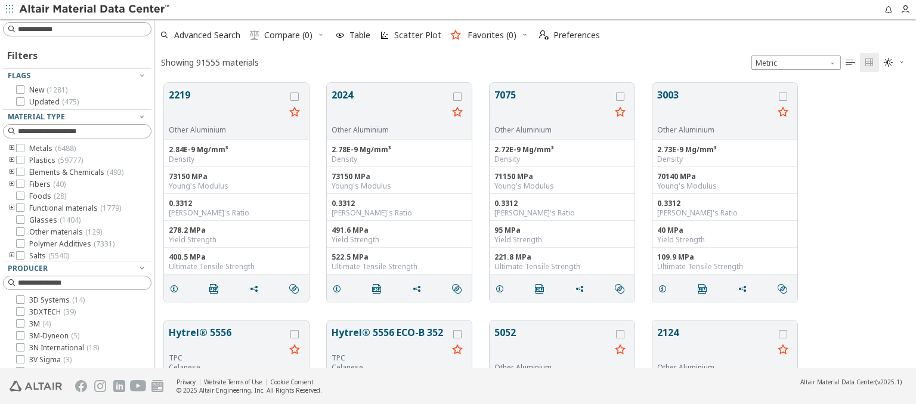
scroll to position [285, 751]
type input "*****"
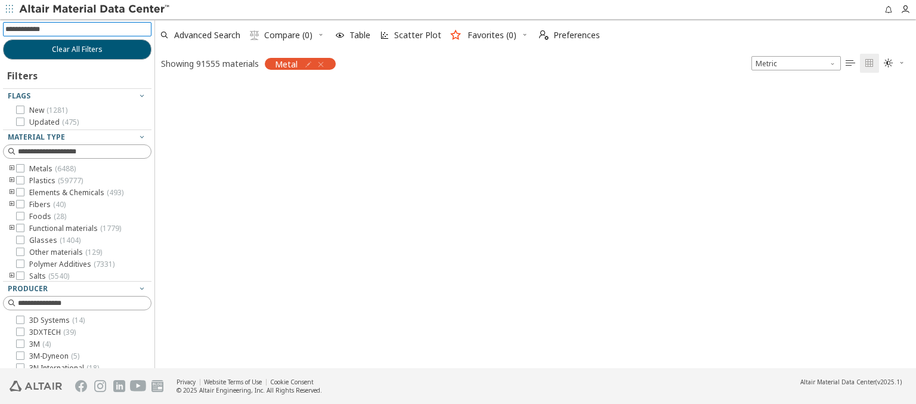
scroll to position [283, 751]
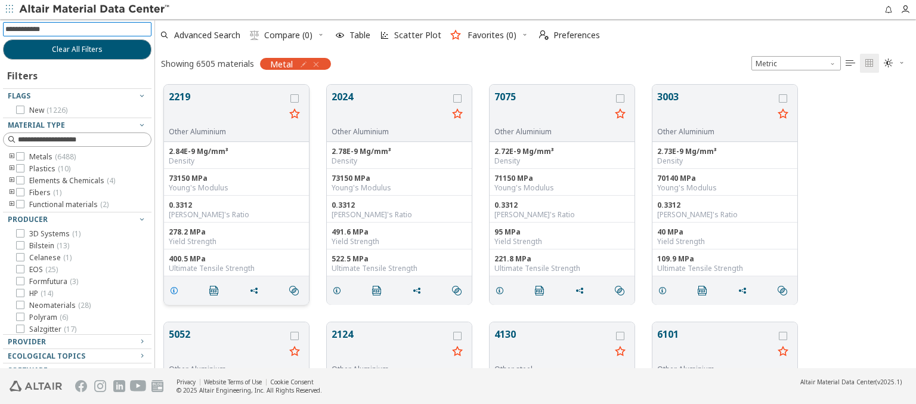
click at [176, 289] on icon "grid" at bounding box center [174, 291] width 10 height 10
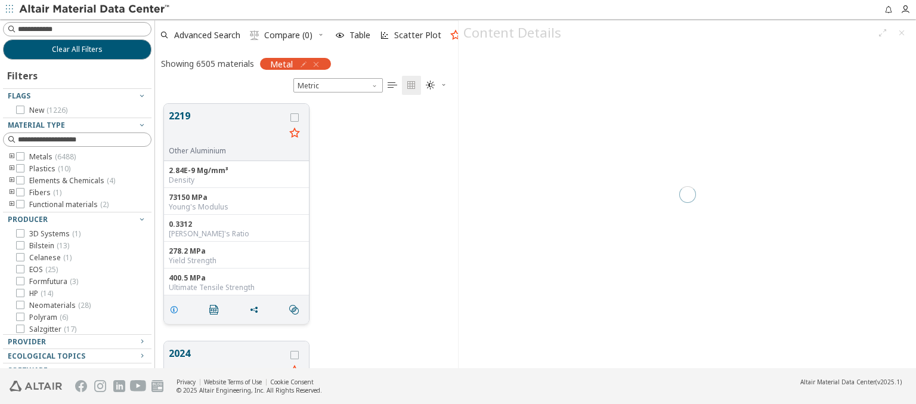
scroll to position [264, 293]
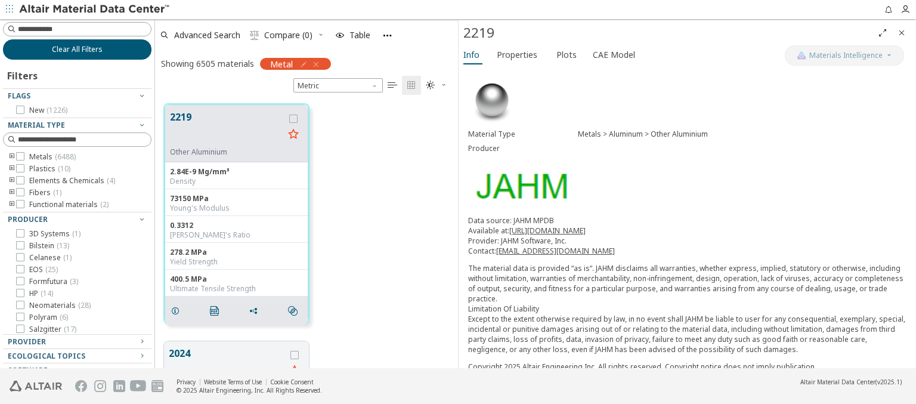
click at [73, 49] on span "Clear All Filters" at bounding box center [77, 50] width 51 height 10
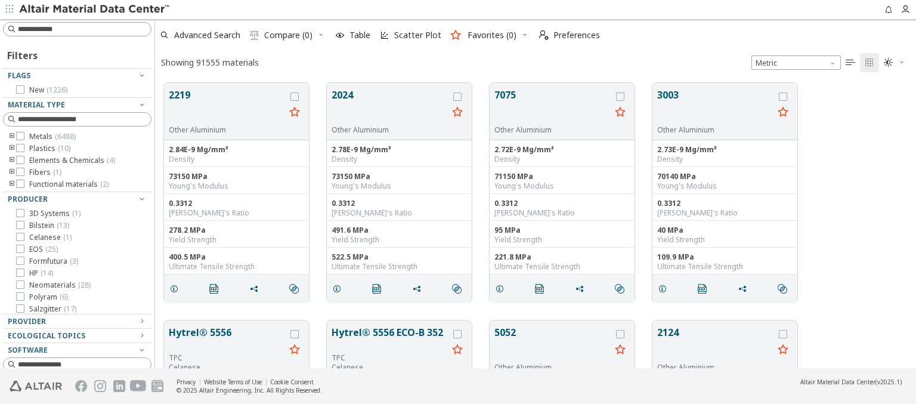
scroll to position [285, 751]
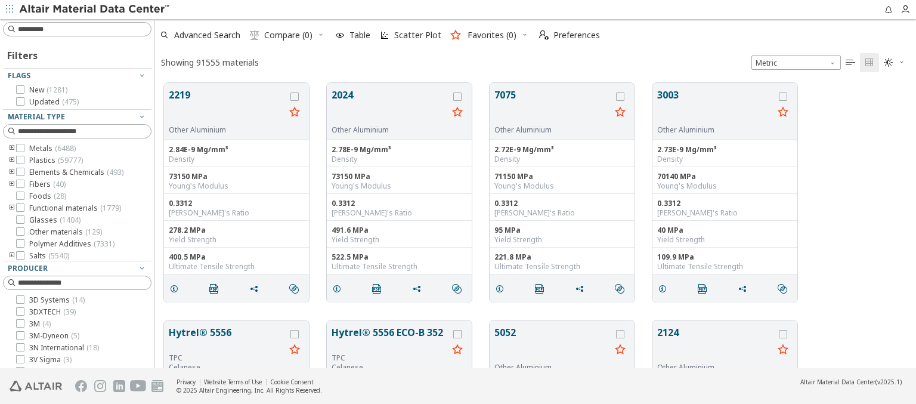
type input "**********"
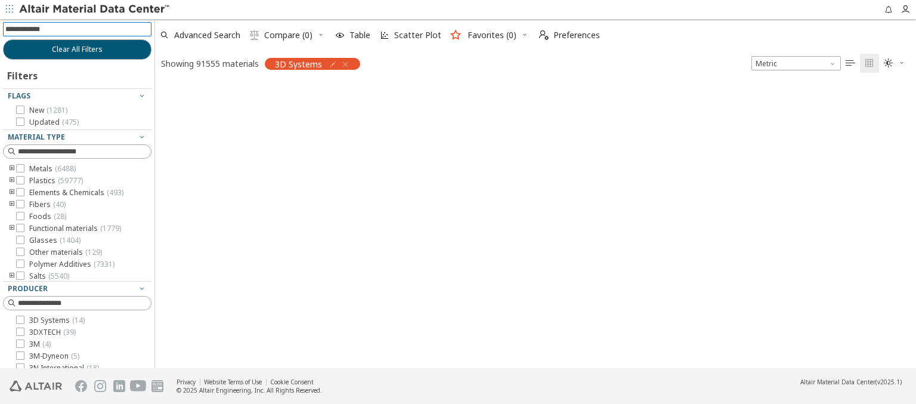
scroll to position [283, 751]
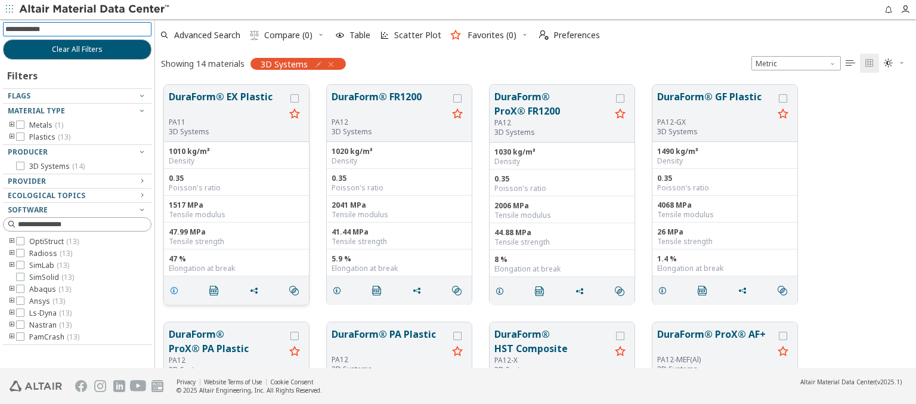
click at [176, 289] on icon "grid" at bounding box center [174, 291] width 10 height 10
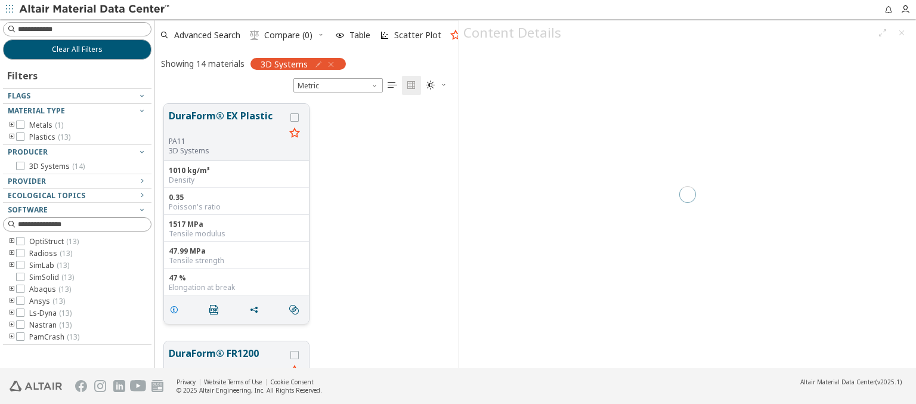
scroll to position [264, 293]
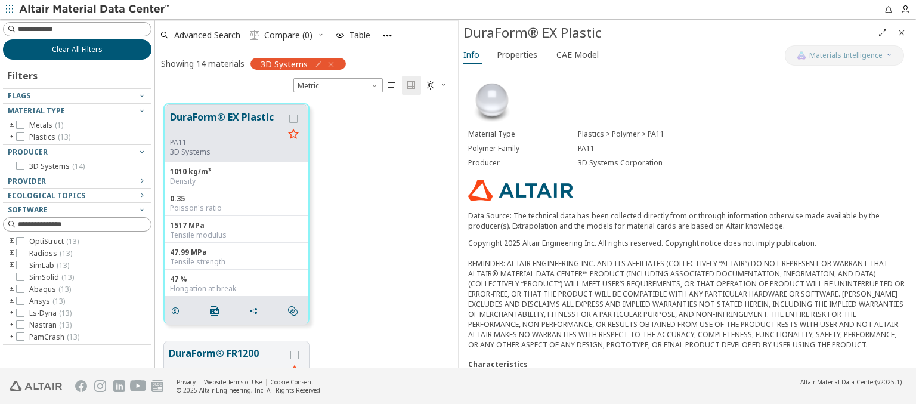
click at [77, 49] on span "Clear All Filters" at bounding box center [77, 50] width 51 height 10
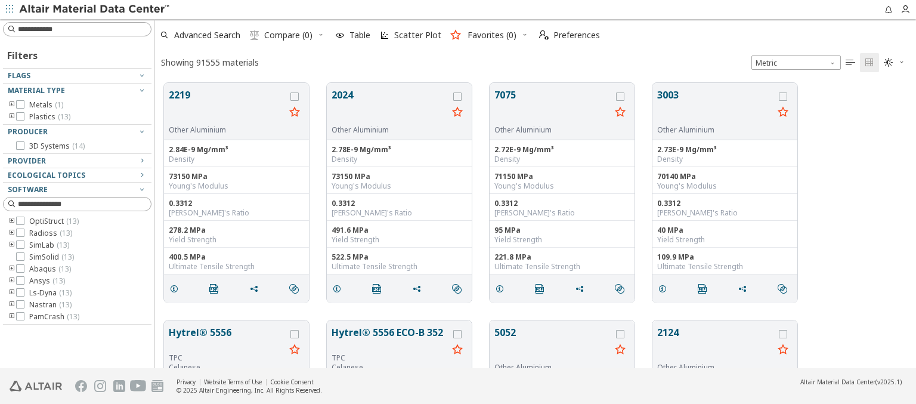
scroll to position [285, 751]
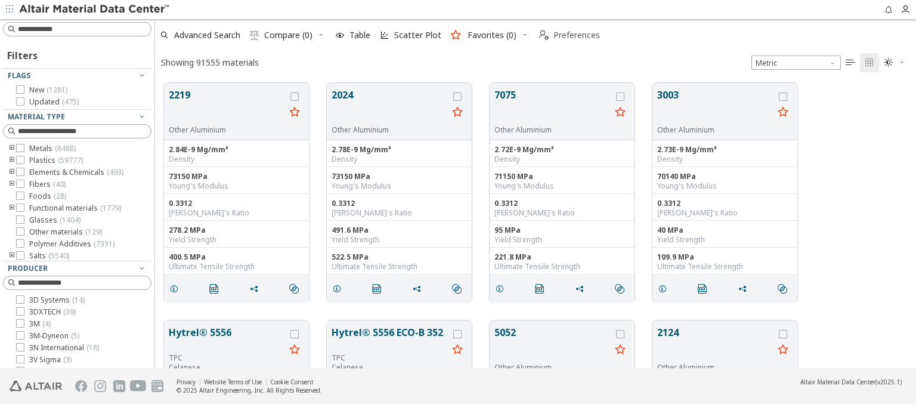
click at [566, 35] on span "Preferences" at bounding box center [576, 35] width 47 height 8
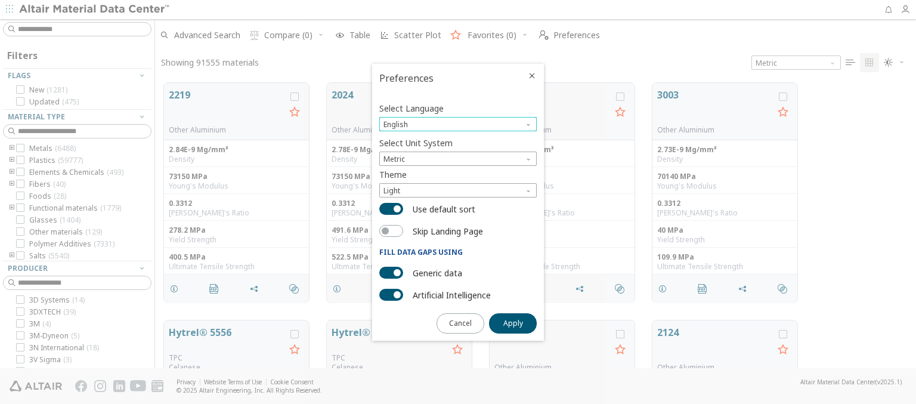
click at [530, 122] on span "Language" at bounding box center [530, 122] width 10 height 10
click at [458, 153] on span "Deutsch" at bounding box center [458, 154] width 148 height 8
click at [513, 322] on span "Apply" at bounding box center [513, 323] width 20 height 10
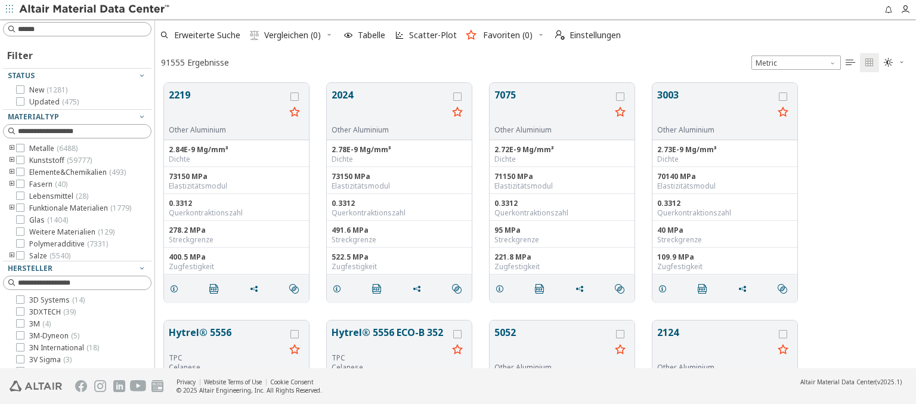
type input "*******"
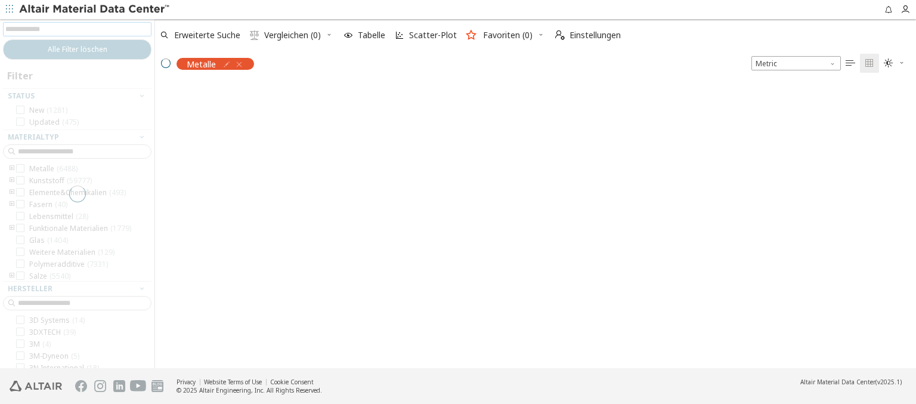
scroll to position [283, 751]
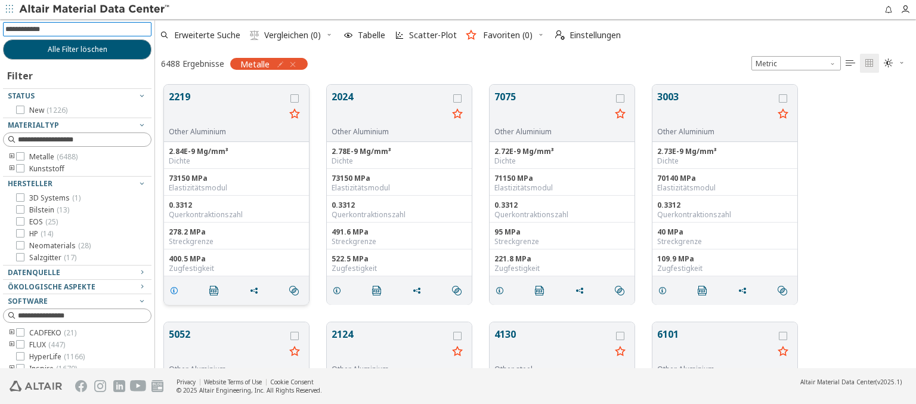
click at [176, 289] on icon "grid" at bounding box center [174, 291] width 10 height 10
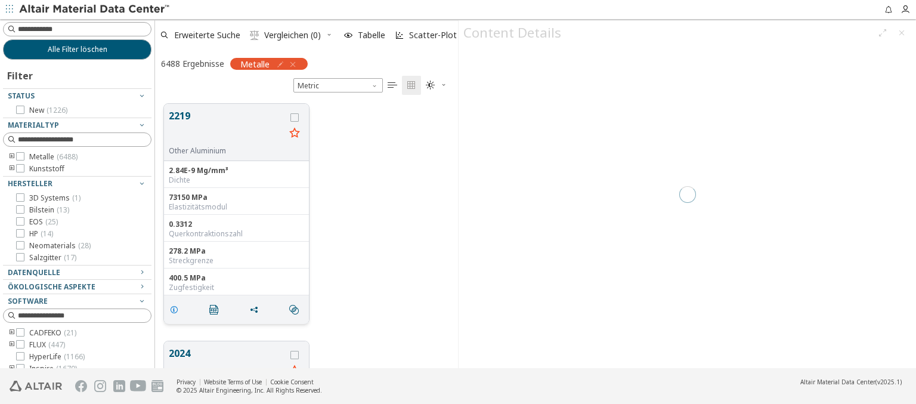
scroll to position [264, 293]
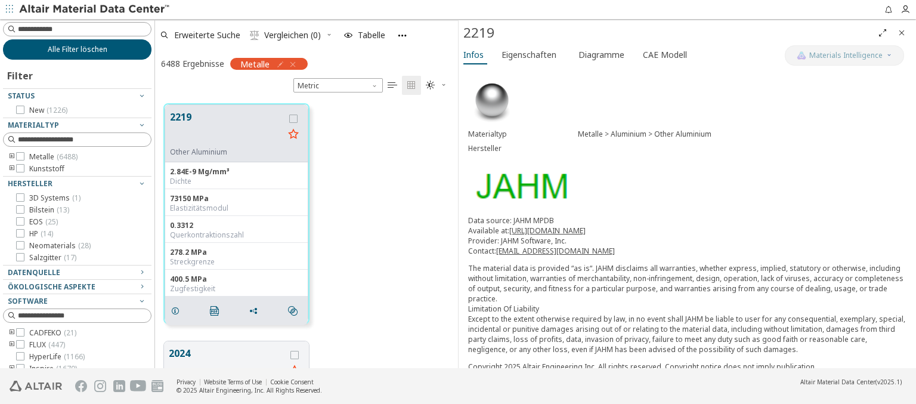
click at [73, 49] on span "Alle Filter löschen" at bounding box center [78, 50] width 60 height 10
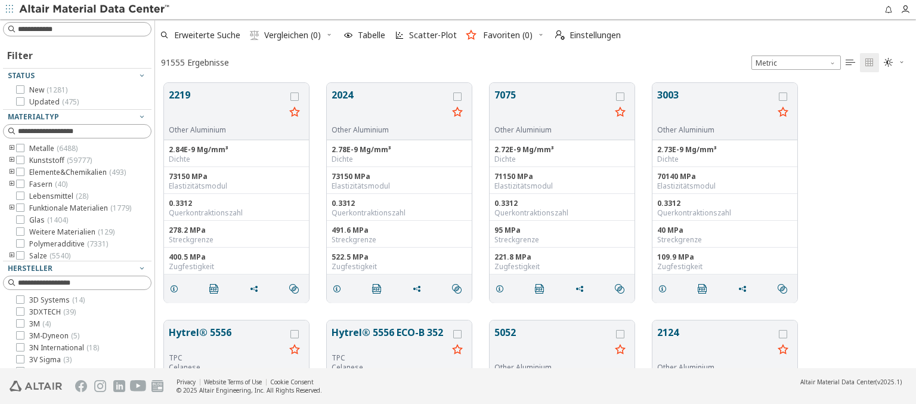
scroll to position [285, 751]
click at [587, 35] on span "Einstellungen" at bounding box center [594, 35] width 51 height 8
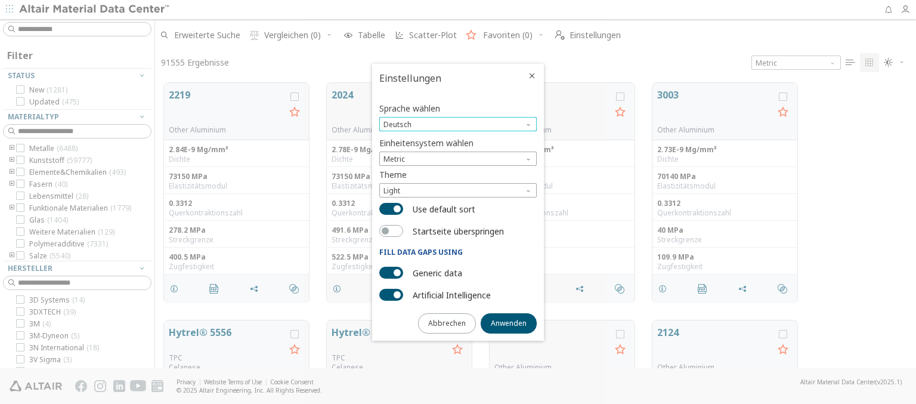
click at [530, 122] on span "Sprache" at bounding box center [530, 122] width 10 height 10
click at [458, 139] on span "English" at bounding box center [458, 139] width 148 height 8
click at [509, 322] on span "Anwenden" at bounding box center [509, 323] width 36 height 10
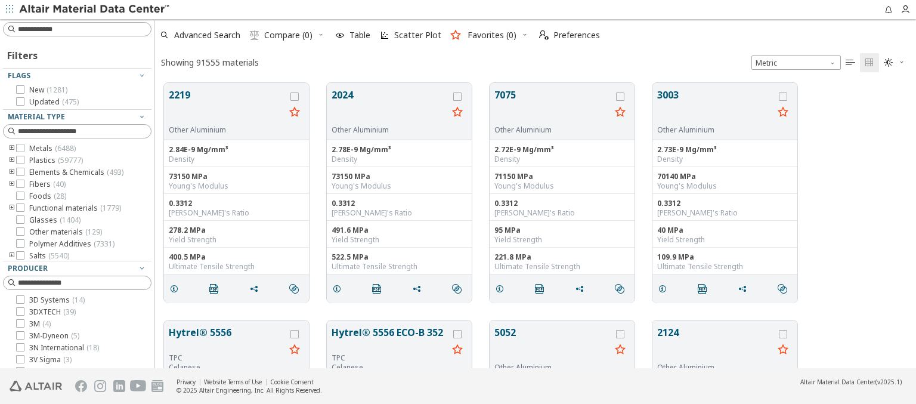
click at [95, 10] on img at bounding box center [95, 10] width 152 height 12
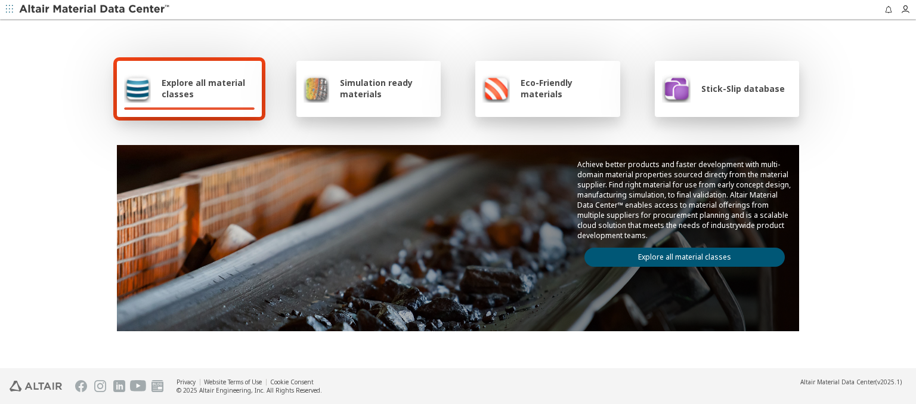
click at [203, 88] on span "Explore all material classes" at bounding box center [208, 88] width 93 height 23
click at [680, 254] on link "Explore all material classes" at bounding box center [684, 256] width 200 height 19
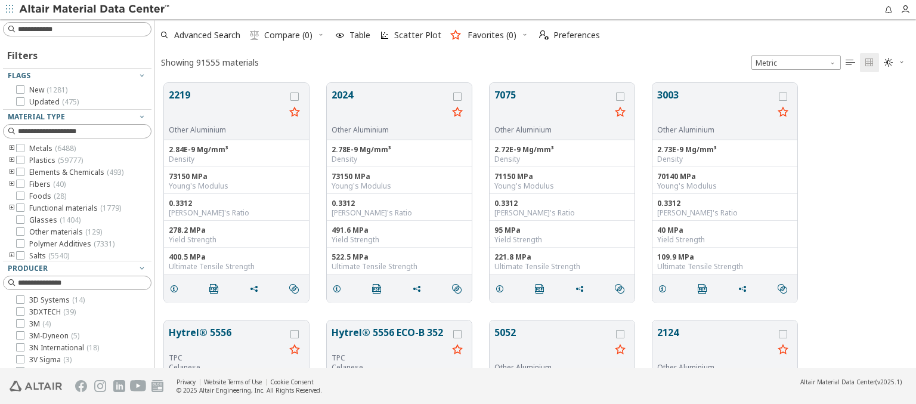
scroll to position [285, 751]
click at [340, 35] on icon "button" at bounding box center [340, 35] width 10 height 10
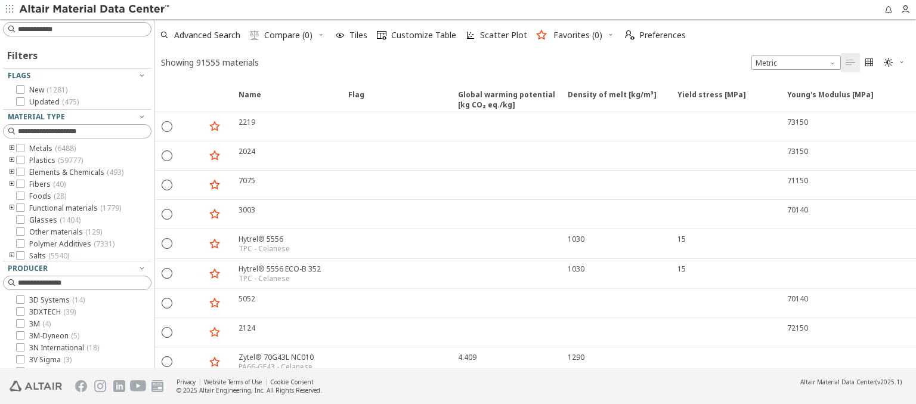
click at [607, 35] on icon "button" at bounding box center [610, 34] width 7 height 7
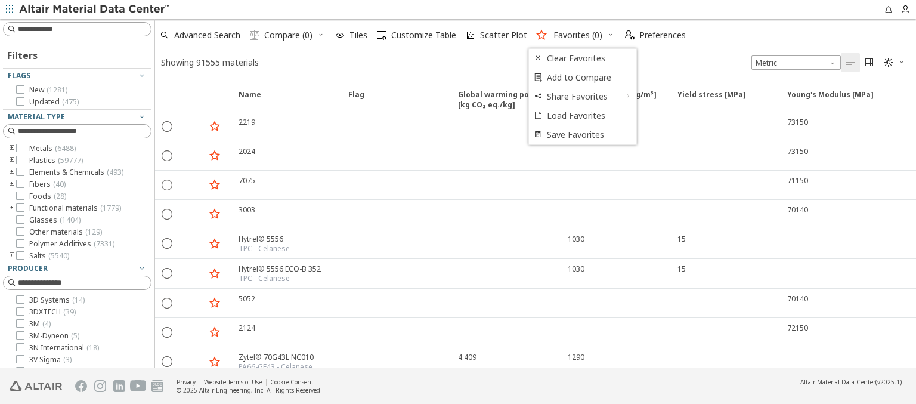
click at [95, 10] on img at bounding box center [95, 10] width 152 height 12
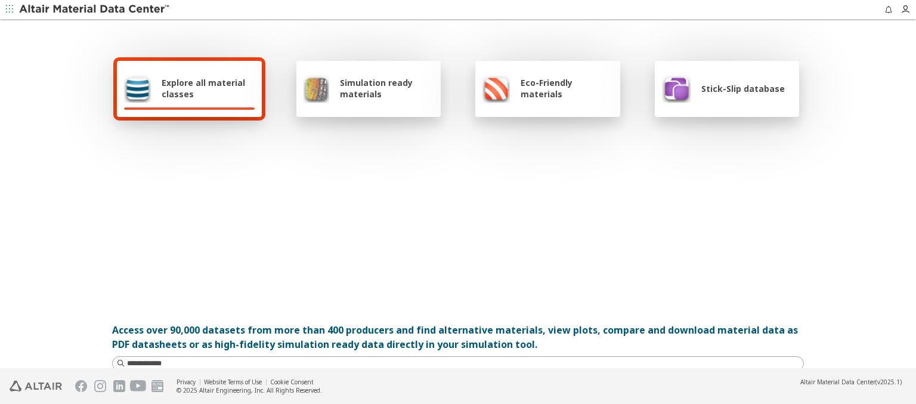
click at [203, 88] on span "Explore all material classes" at bounding box center [208, 88] width 93 height 23
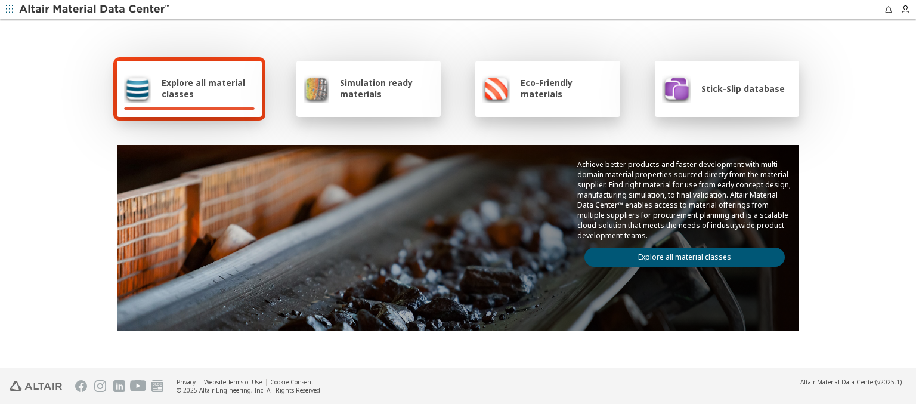
click at [680, 254] on link "Explore all material classes" at bounding box center [684, 256] width 200 height 19
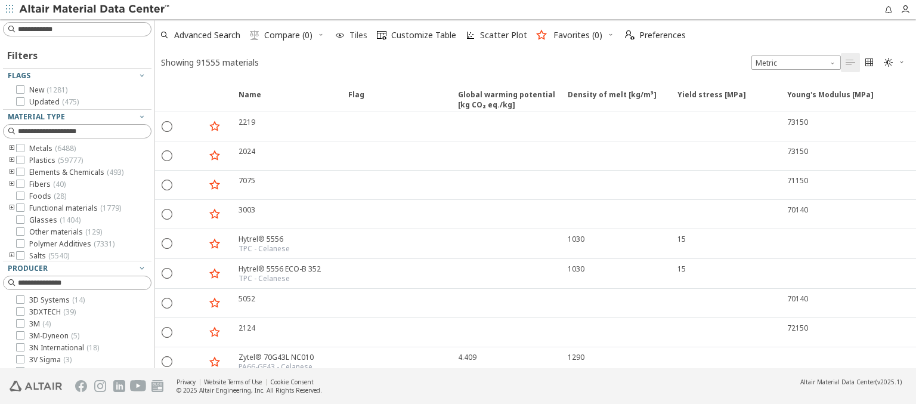
click at [340, 35] on icon "button" at bounding box center [340, 35] width 10 height 10
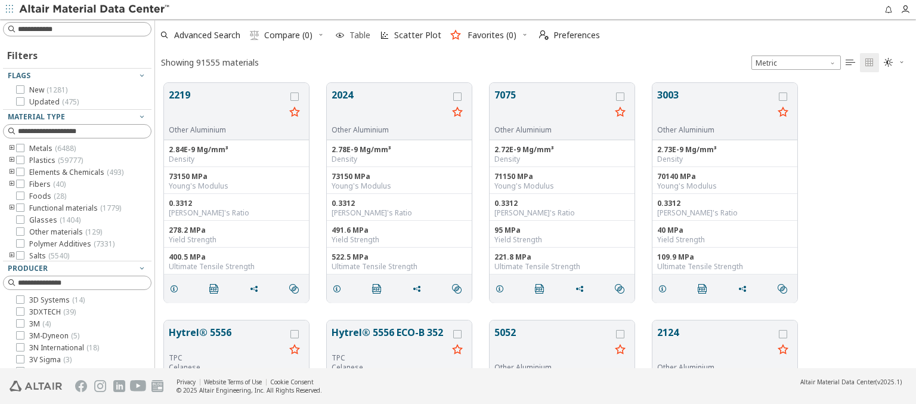
scroll to position [285, 751]
click at [521, 35] on icon "button" at bounding box center [524, 34] width 7 height 7
click at [79, 29] on input at bounding box center [84, 29] width 133 height 12
click at [295, 112] on icon "grid" at bounding box center [294, 111] width 14 height 15
click at [73, 76] on div "Flags" at bounding box center [72, 76] width 129 height 10
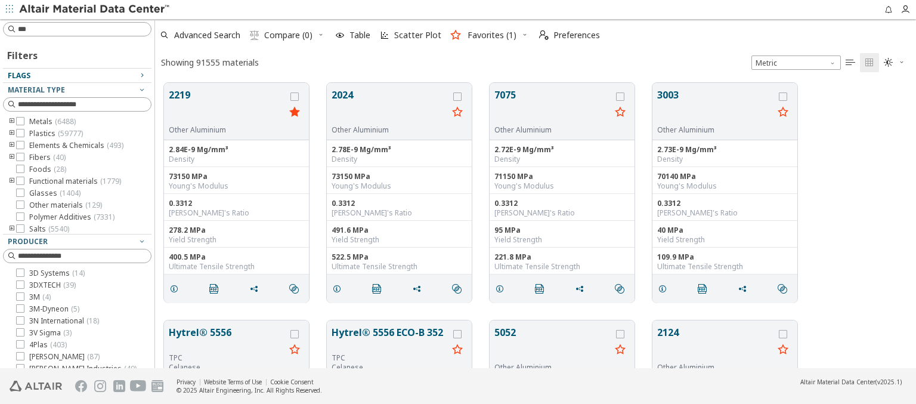
type input "****"
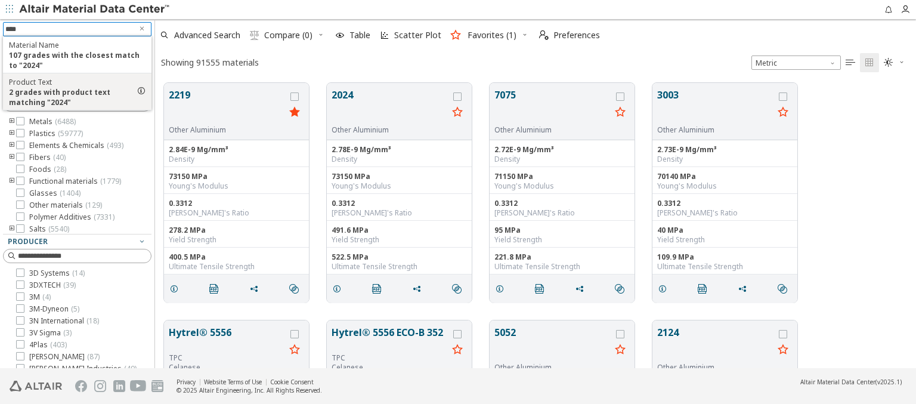
click at [64, 29] on input "****" at bounding box center [68, 29] width 127 height 13
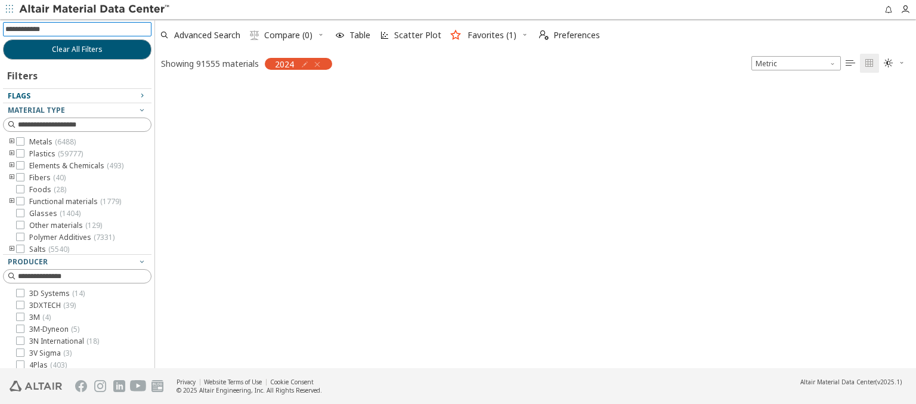
scroll to position [283, 751]
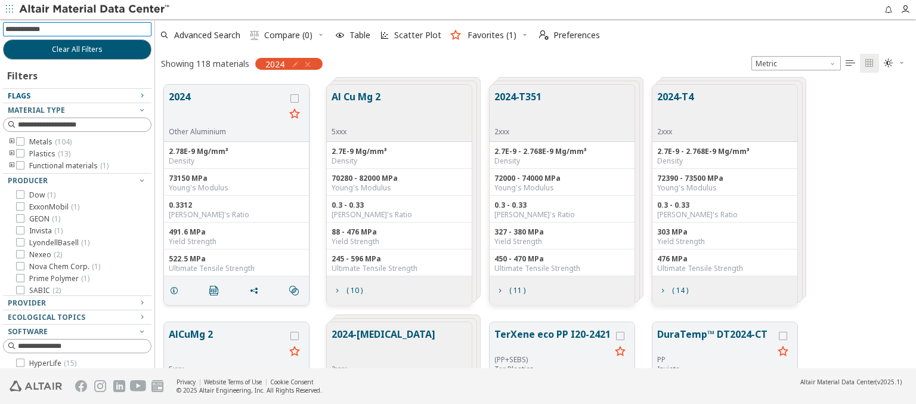
click at [295, 114] on icon "grid" at bounding box center [294, 113] width 14 height 15
click at [521, 35] on icon "button" at bounding box center [524, 34] width 7 height 7
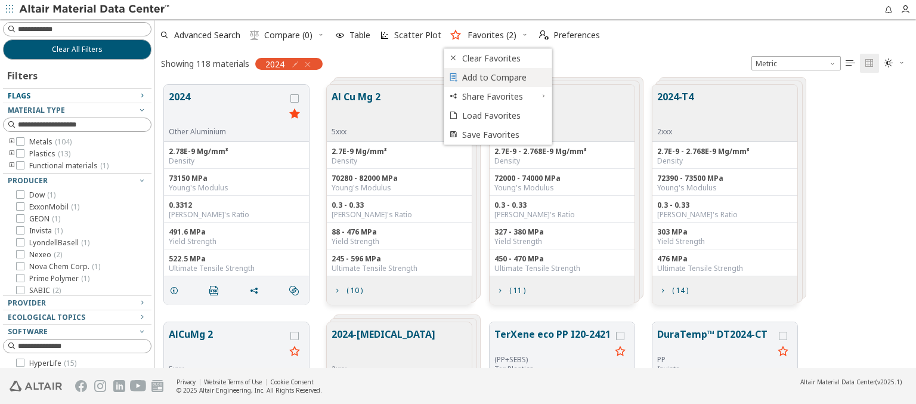
click at [498, 77] on span "Add to Compare" at bounding box center [503, 77] width 82 height 19
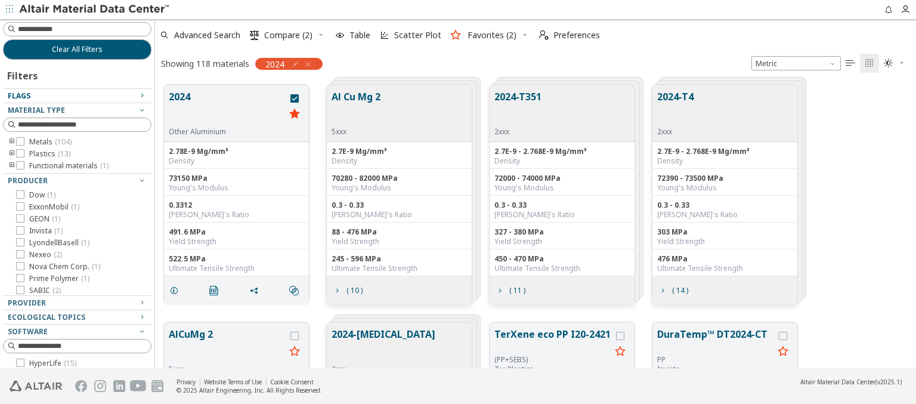
click at [521, 35] on icon "button" at bounding box center [524, 34] width 7 height 7
click at [498, 96] on span "Share Favorites" at bounding box center [499, 96] width 75 height 19
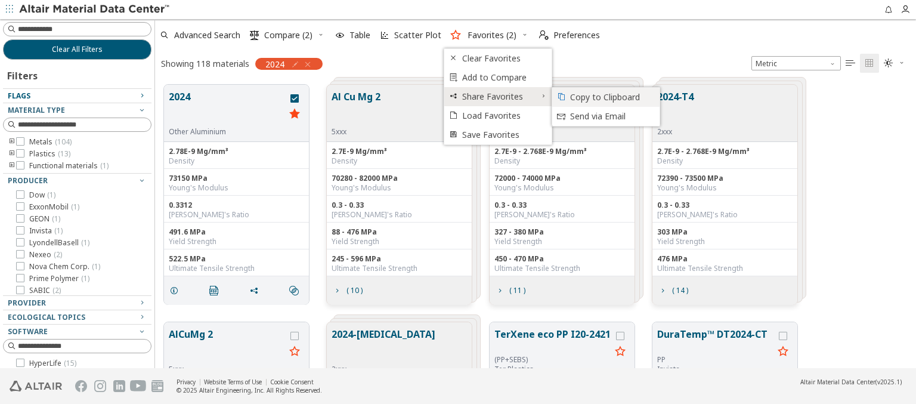
click at [606, 97] on span "Copy to Clipboard" at bounding box center [611, 97] width 82 height 19
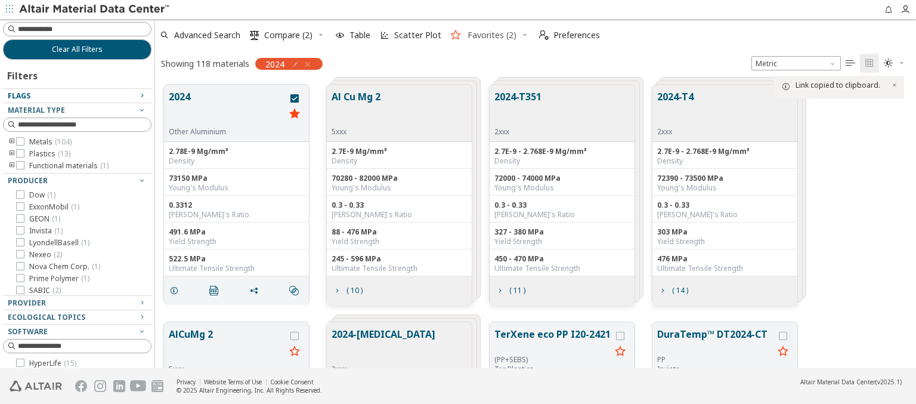
click at [481, 35] on span "Favorites (2)" at bounding box center [492, 35] width 49 height 8
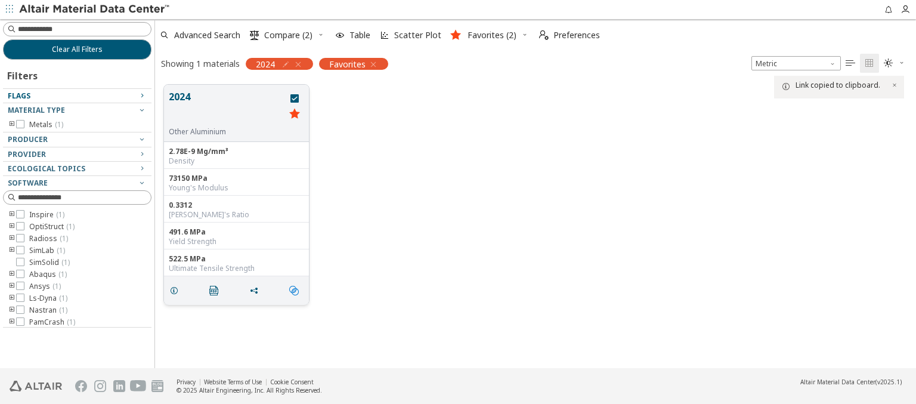
click at [294, 289] on icon "" at bounding box center [294, 291] width 10 height 10
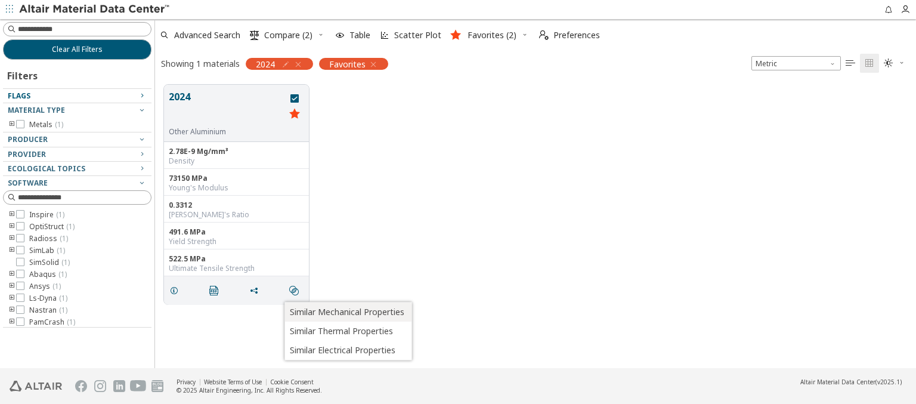
click at [347, 311] on span "Similar Mechanical Properties" at bounding box center [347, 311] width 114 height 19
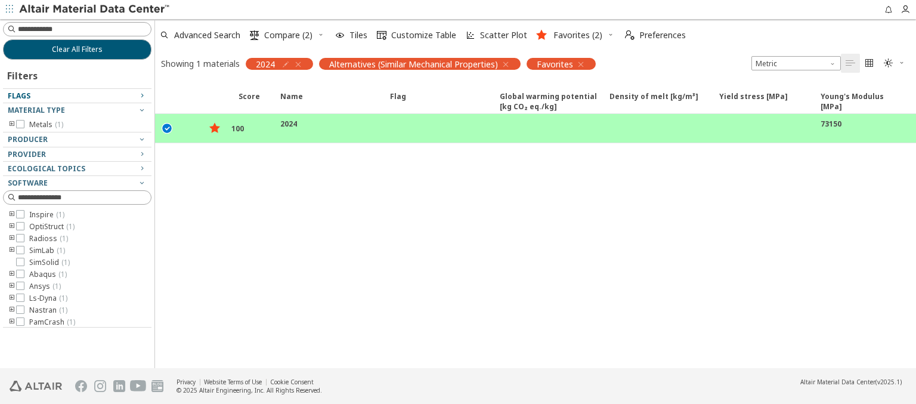
click at [607, 35] on icon "button" at bounding box center [610, 34] width 7 height 7
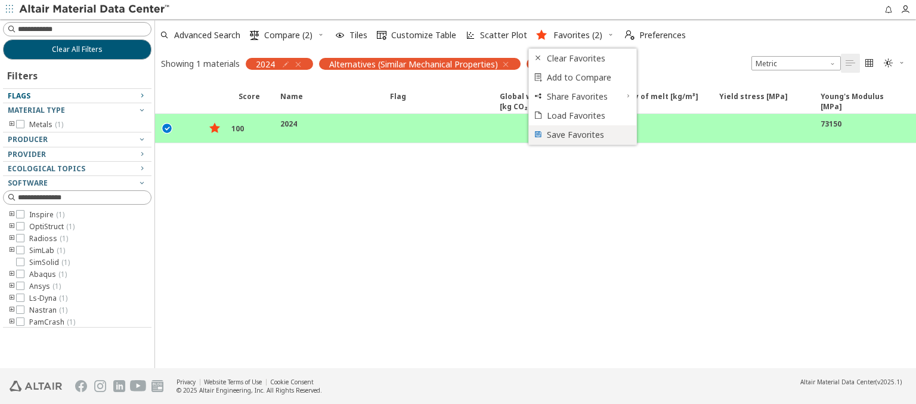
click at [583, 134] on span "Save Favorites" at bounding box center [588, 134] width 82 height 19
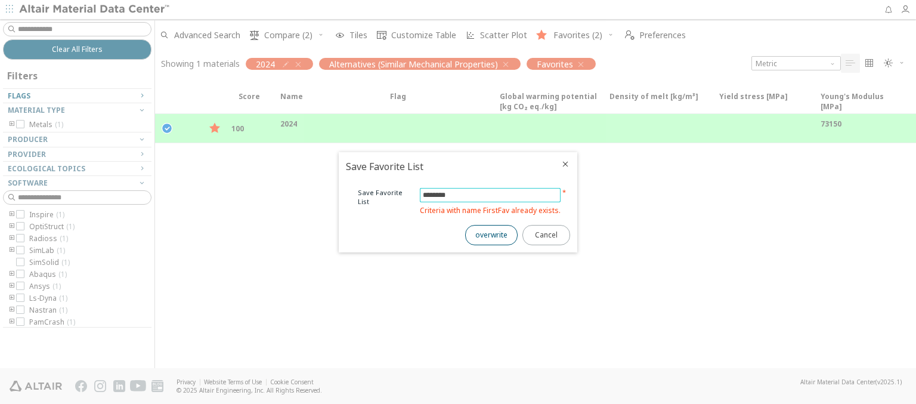
type input "********"
click at [491, 234] on span "overwrite" at bounding box center [491, 235] width 32 height 10
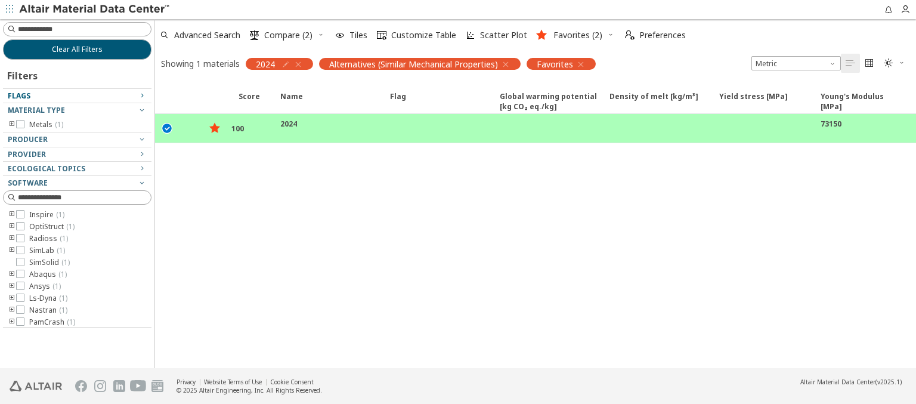
click at [607, 35] on icon "button" at bounding box center [610, 34] width 7 height 7
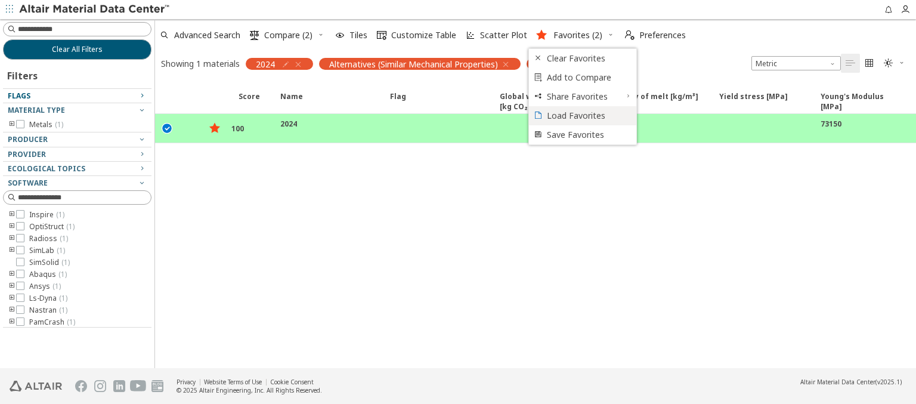
click at [583, 115] on span "Load Favorites" at bounding box center [588, 115] width 82 height 19
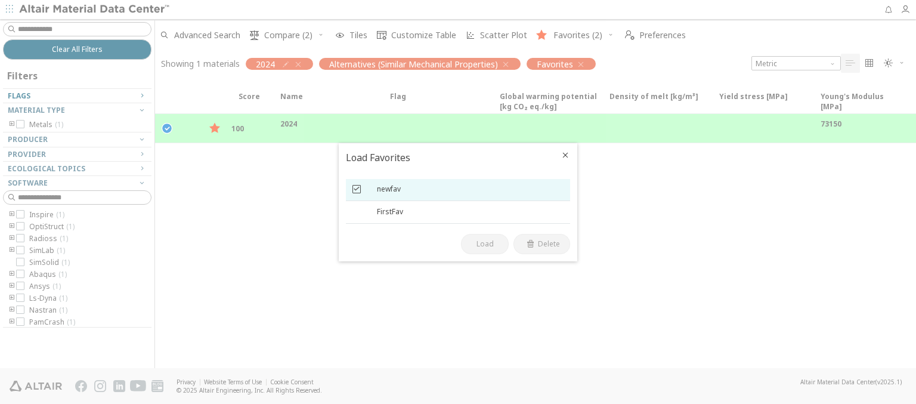
click at [357, 188] on icon at bounding box center [356, 188] width 8 height 8
click at [485, 243] on span "Load" at bounding box center [484, 244] width 17 height 10
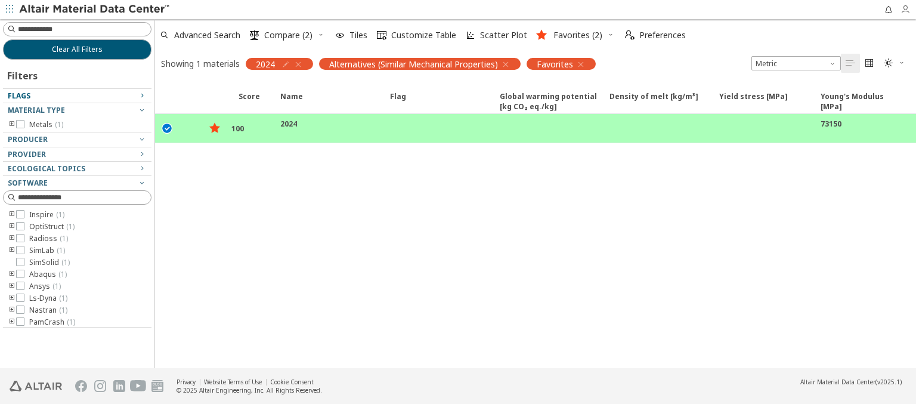
click at [908, 10] on icon "button" at bounding box center [905, 10] width 10 height 10
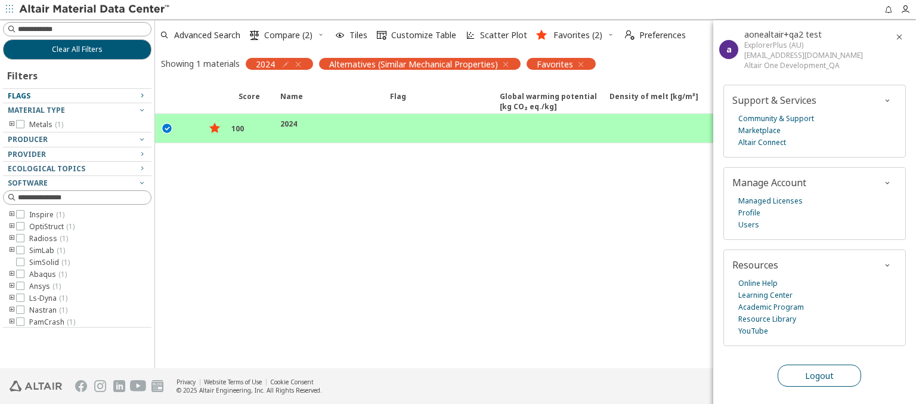
click at [819, 373] on span "Logout" at bounding box center [819, 375] width 29 height 11
